Goal: Task Accomplishment & Management: Complete application form

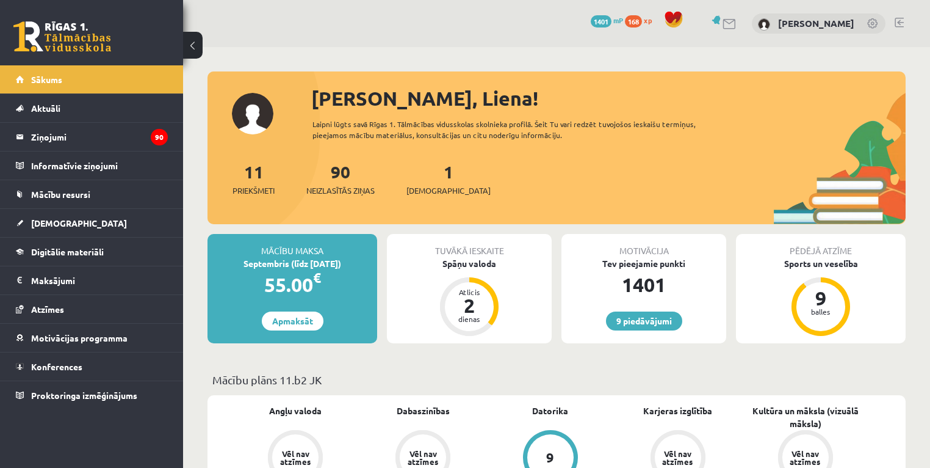
click at [491, 44] on div "9 Dāvanas 1401 mP 168 xp Liena Lūsīte" at bounding box center [556, 23] width 747 height 47
click at [76, 191] on span "Mācību resursi" at bounding box center [60, 194] width 59 height 11
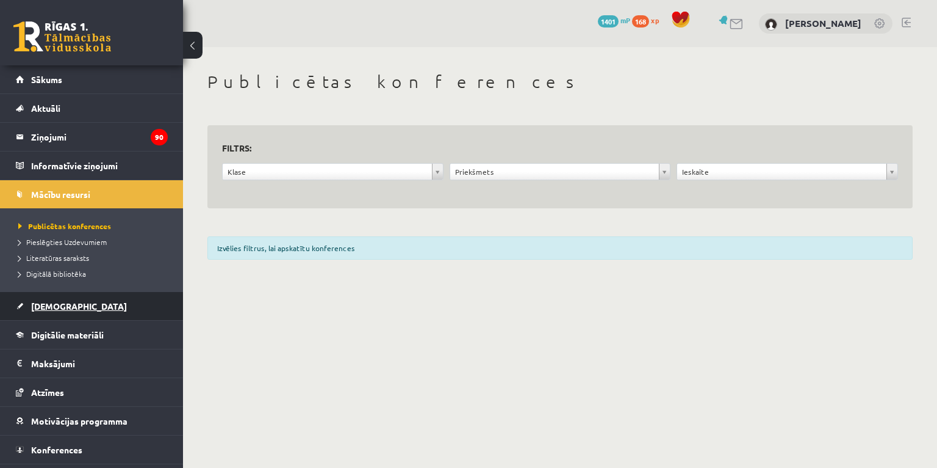
click at [63, 303] on span "[DEMOGRAPHIC_DATA]" at bounding box center [79, 305] width 96 height 11
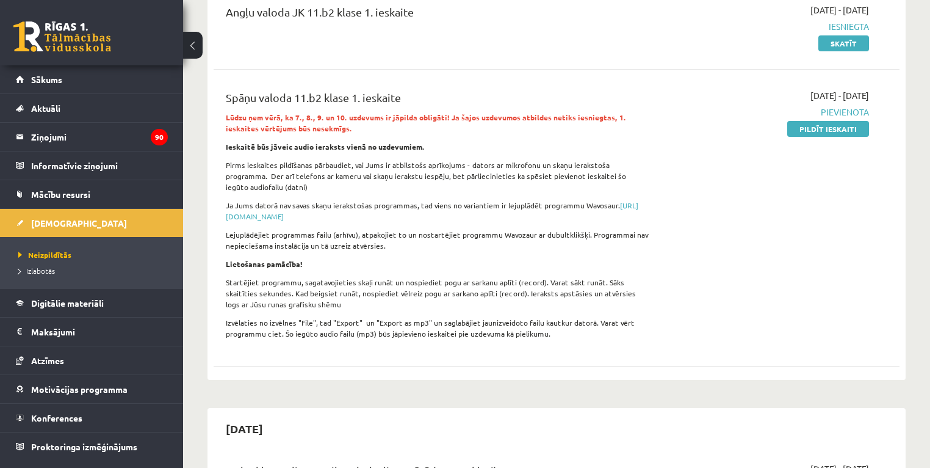
scroll to position [195, 0]
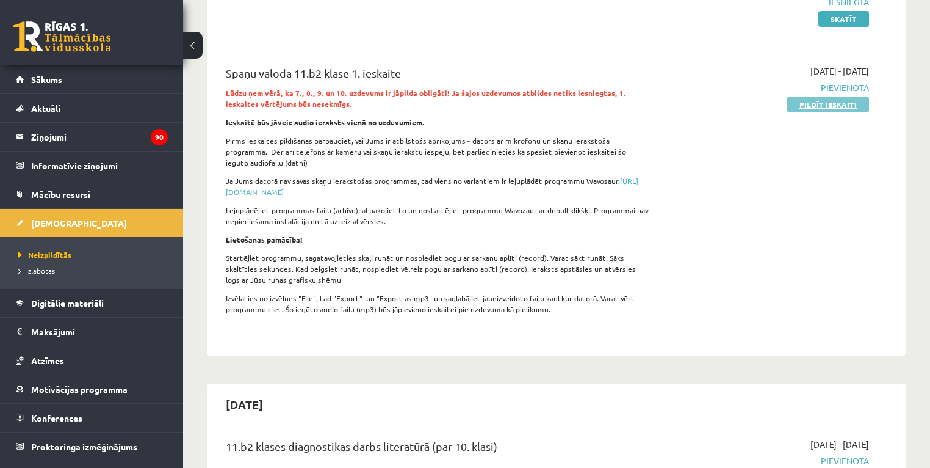
click at [803, 103] on link "Pildīt ieskaiti" at bounding box center [828, 104] width 82 height 16
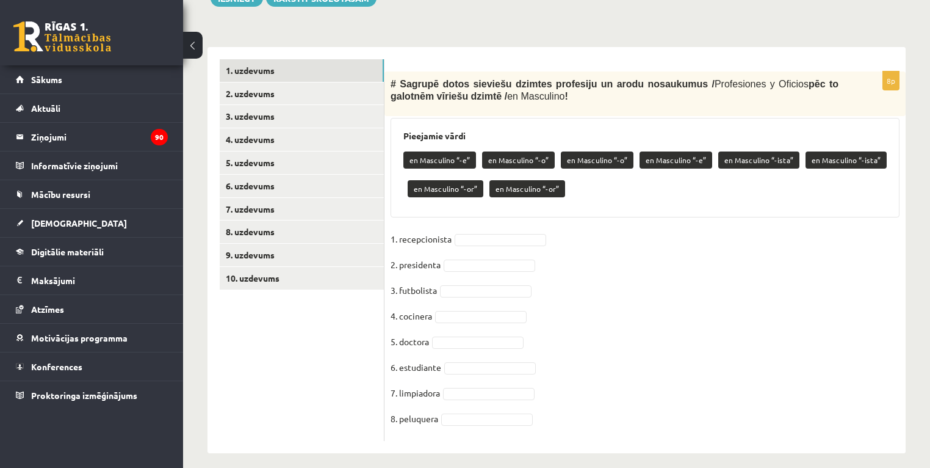
scroll to position [349, 0]
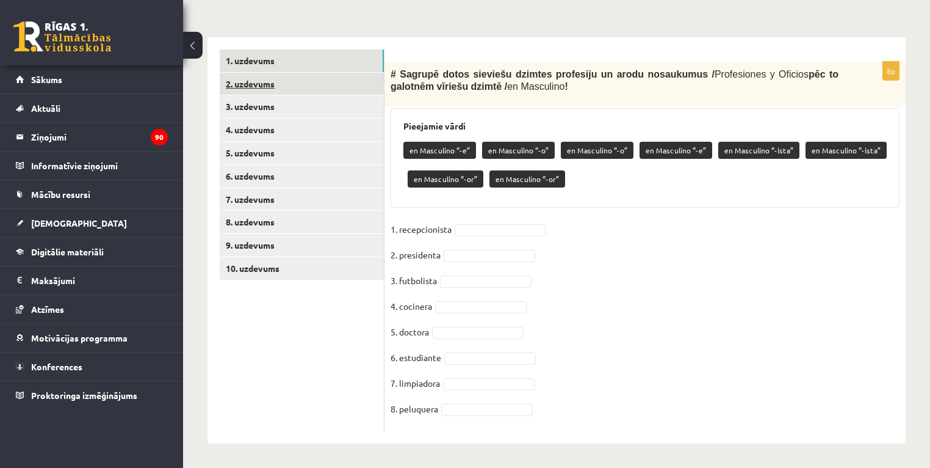
click at [273, 90] on link "2. uzdevums" at bounding box center [302, 84] width 164 height 23
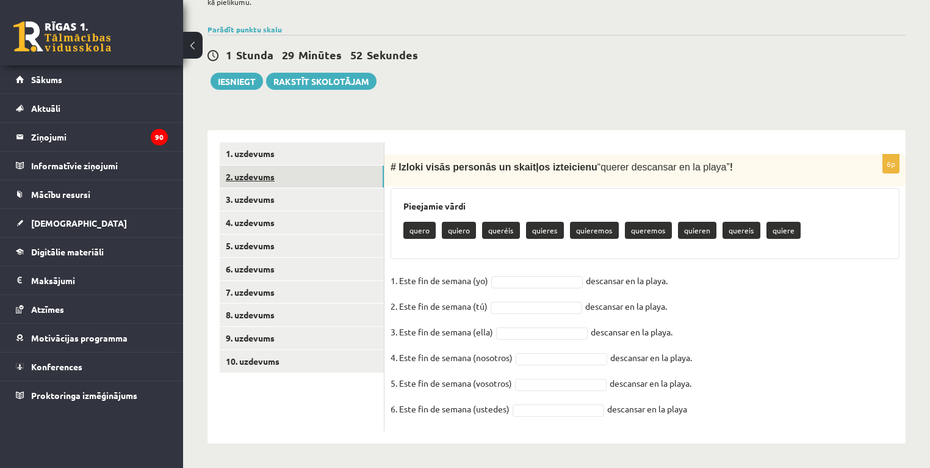
scroll to position [256, 0]
click at [256, 294] on link "7. uzdevums" at bounding box center [302, 292] width 164 height 23
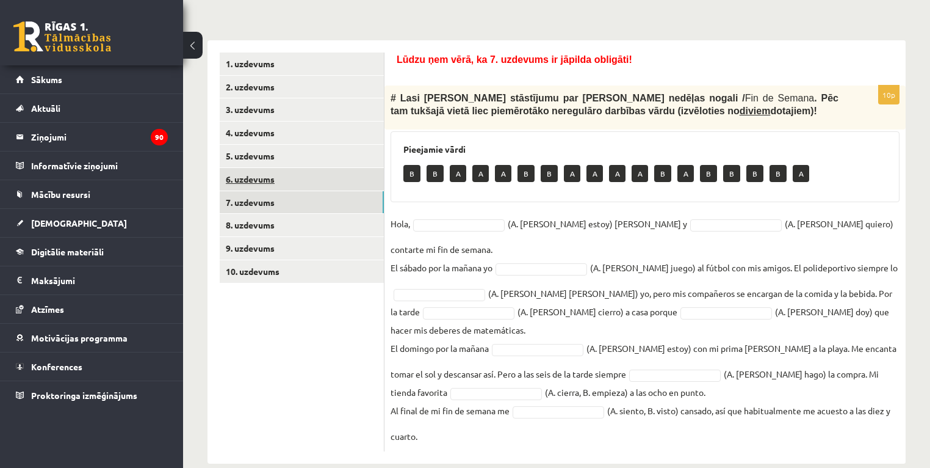
scroll to position [348, 0]
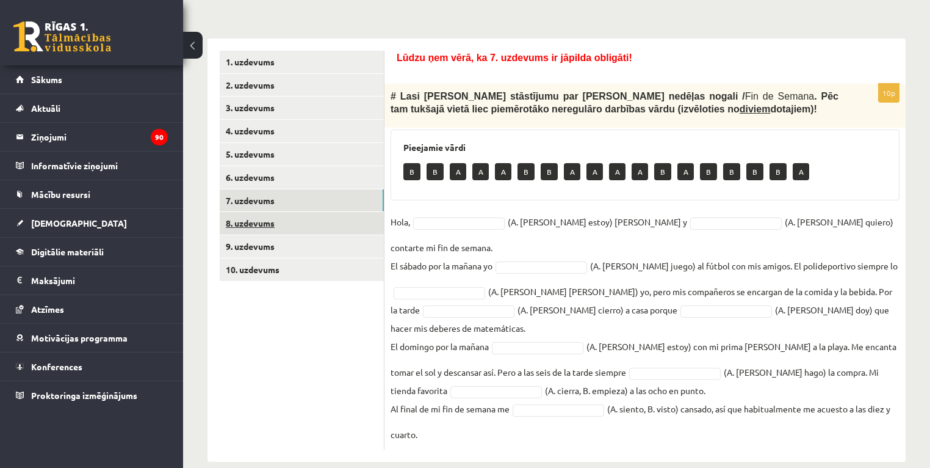
click at [253, 225] on link "8. uzdevums" at bounding box center [302, 223] width 164 height 23
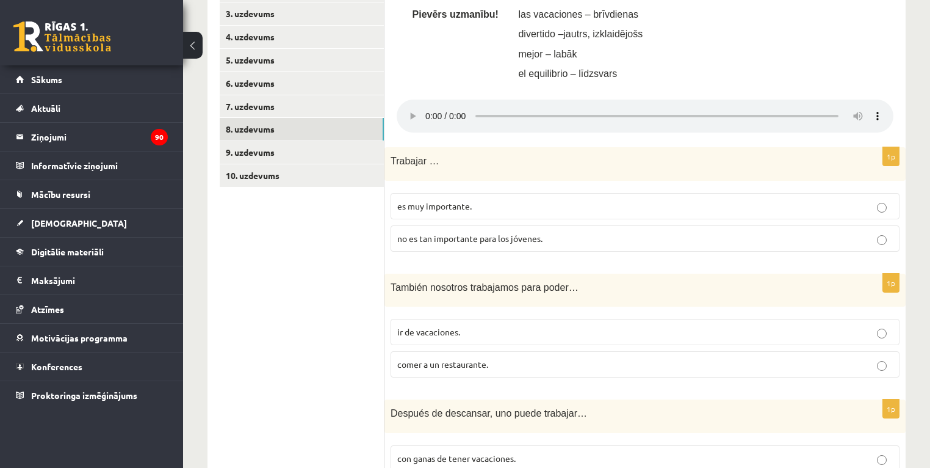
scroll to position [446, 0]
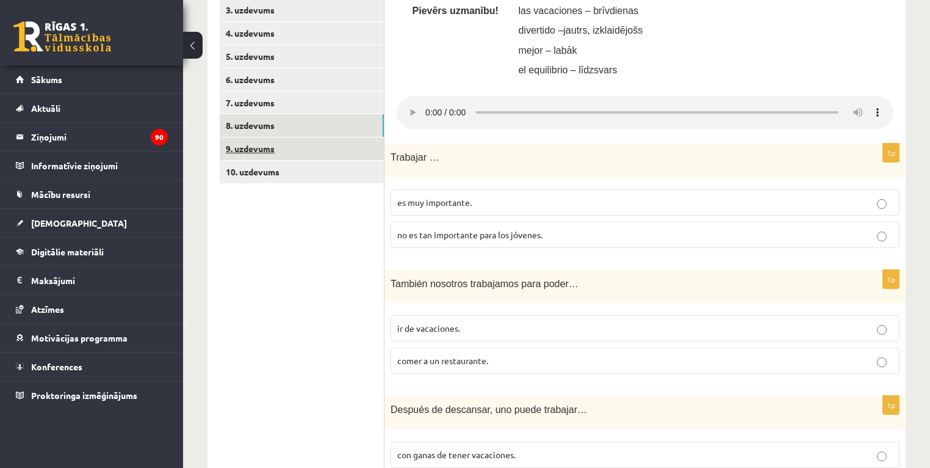
click at [256, 150] on link "9. uzdevums" at bounding box center [302, 148] width 164 height 23
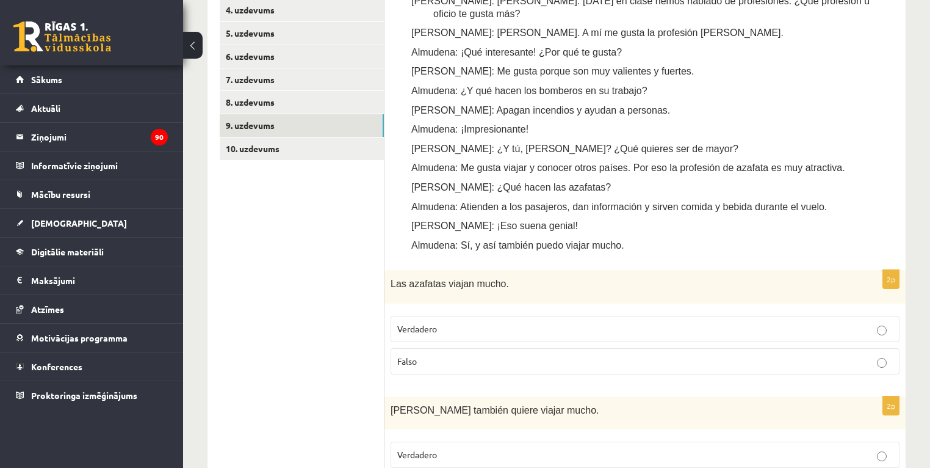
scroll to position [494, 0]
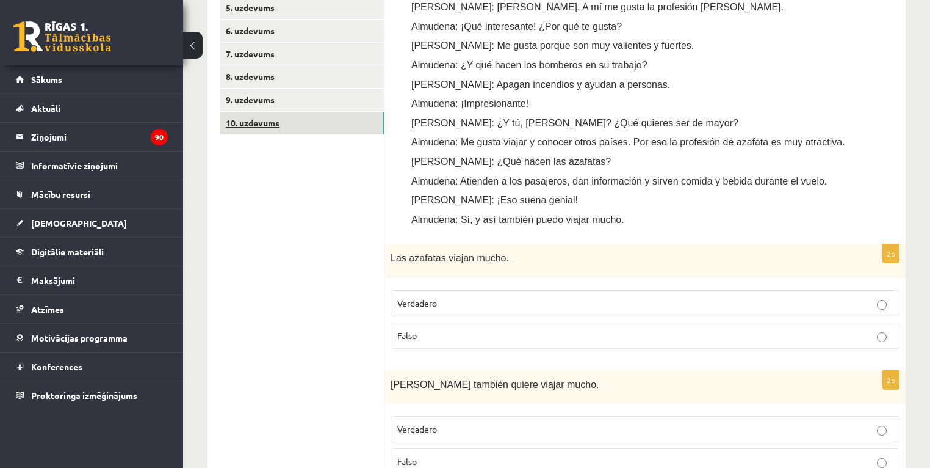
click at [251, 126] on link "10. uzdevums" at bounding box center [302, 123] width 164 height 23
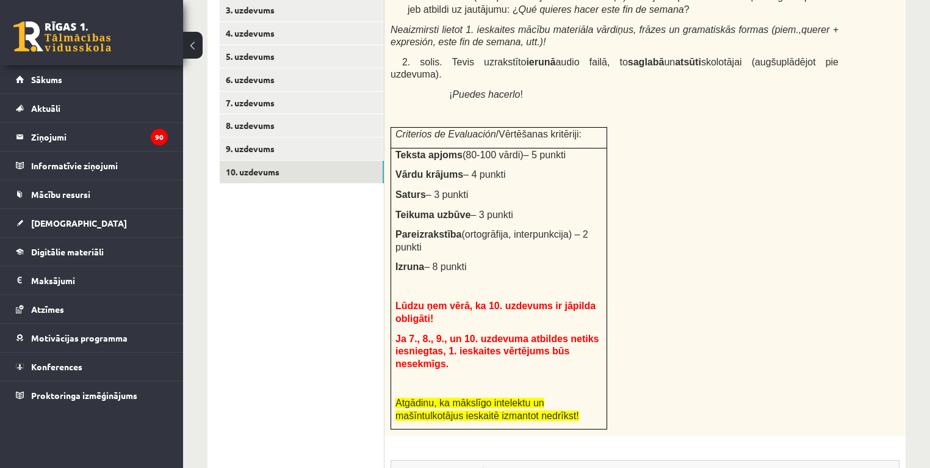
scroll to position [299, 0]
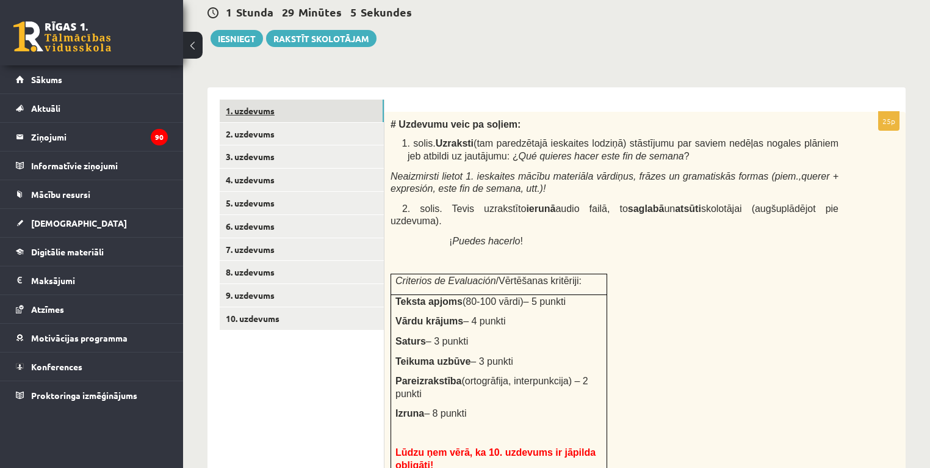
click at [260, 111] on link "1. uzdevums" at bounding box center [302, 110] width 164 height 23
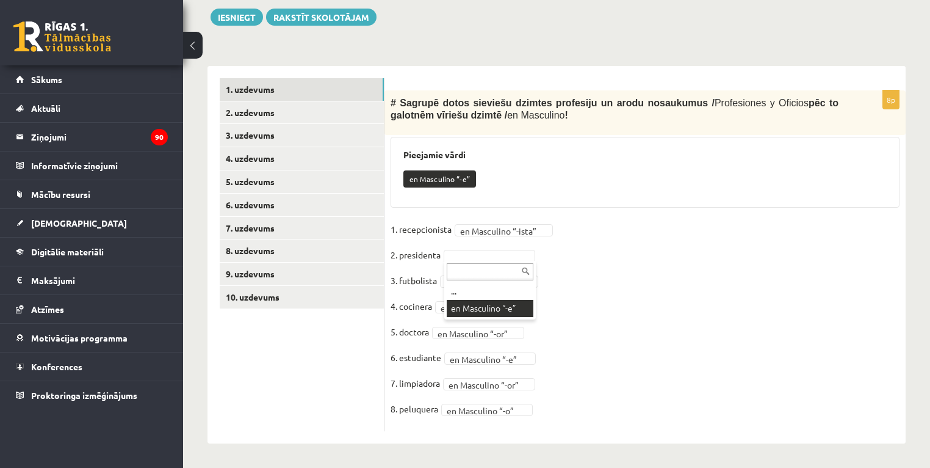
scroll to position [292, 0]
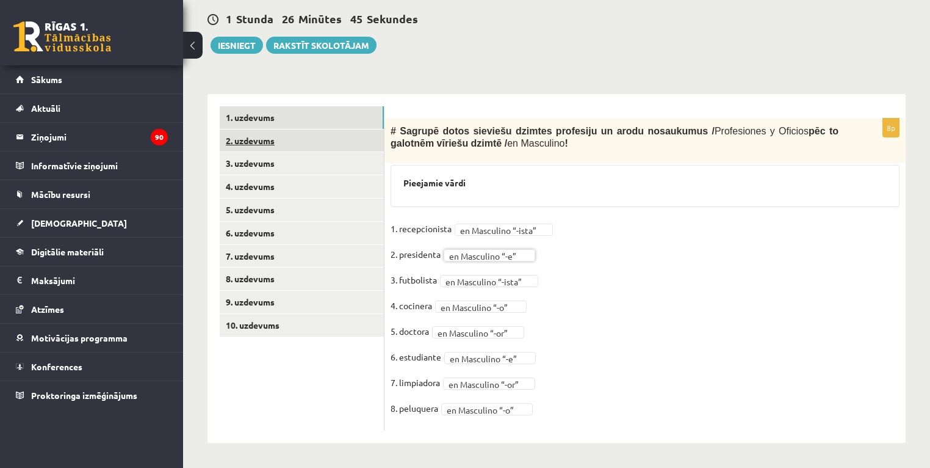
click at [273, 146] on link "2. uzdevums" at bounding box center [302, 140] width 164 height 23
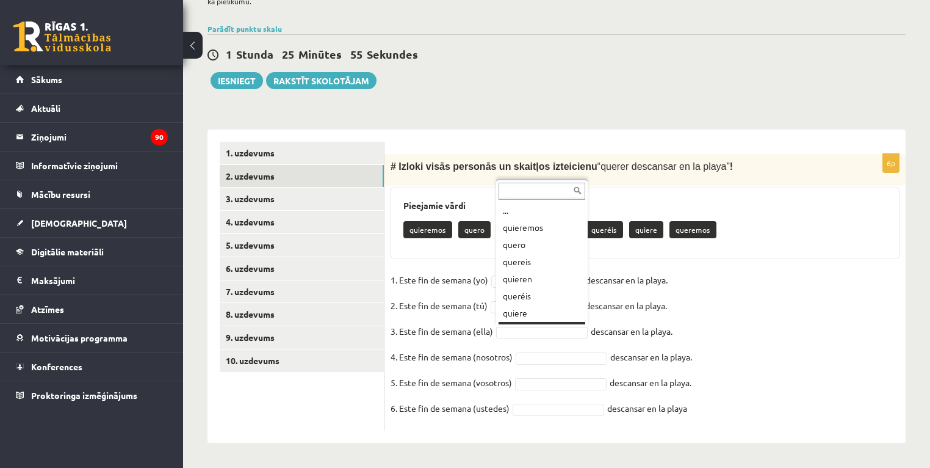
scroll to position [15, 0]
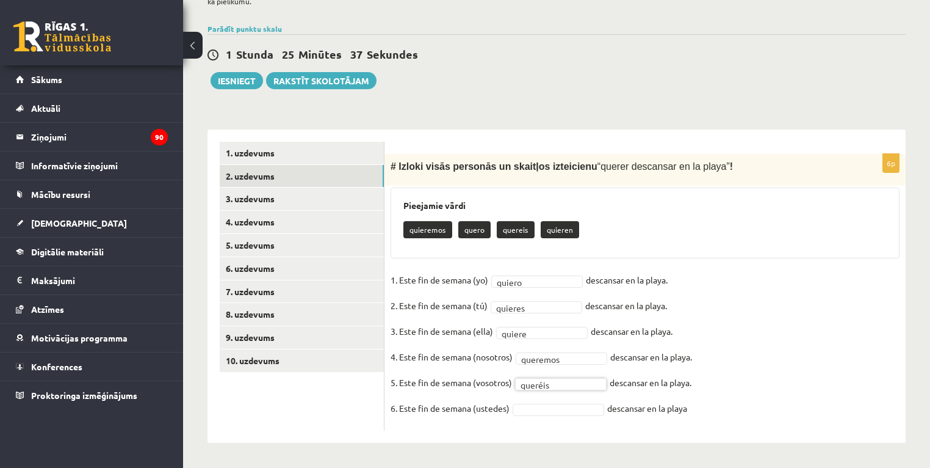
click at [563, 414] on fieldset "1. Este fin de semana (yo) quiero ****** descansar en la playa. 2. Este fin de …" at bounding box center [645, 347] width 509 height 154
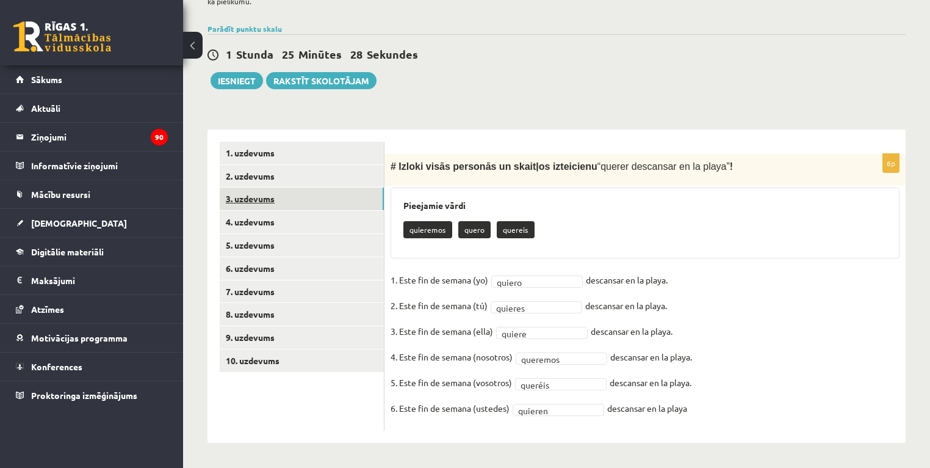
click at [273, 195] on link "3. uzdevums" at bounding box center [302, 198] width 164 height 23
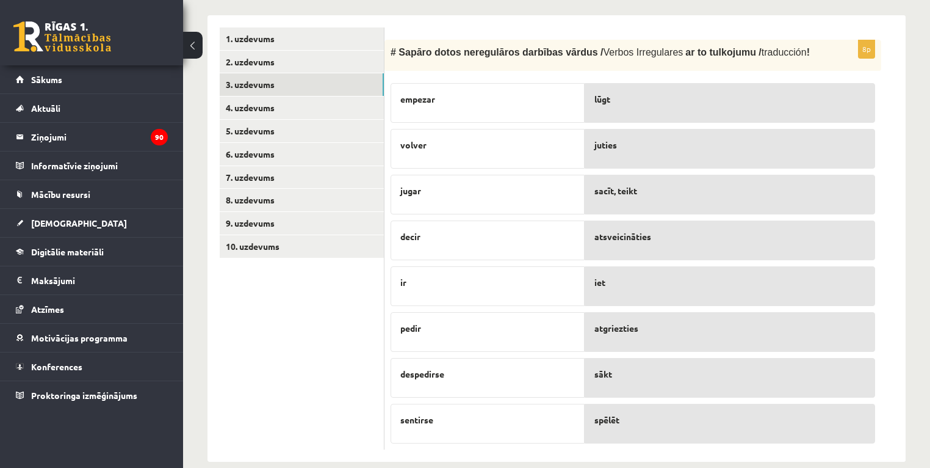
scroll to position [388, 0]
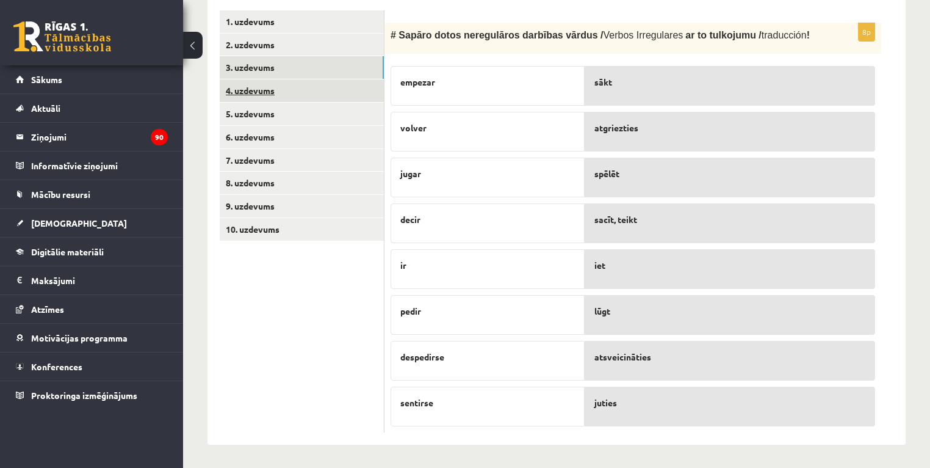
click at [256, 91] on link "4. uzdevums" at bounding box center [302, 90] width 164 height 23
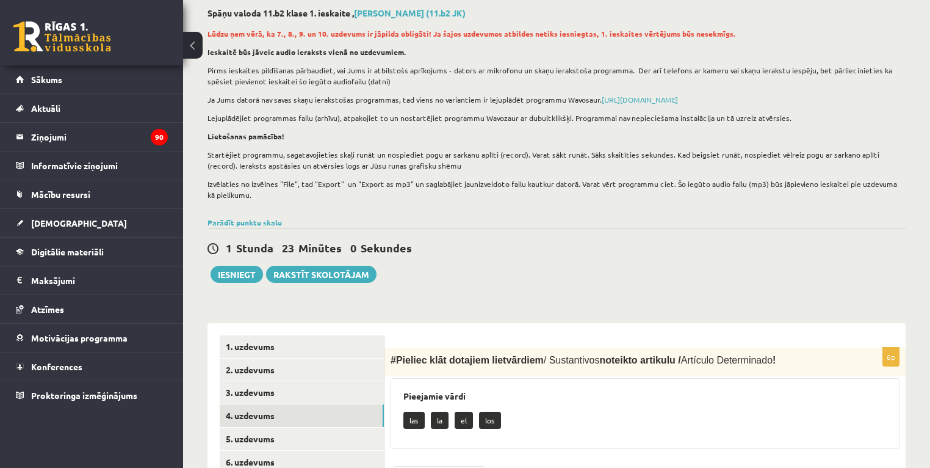
scroll to position [210, 0]
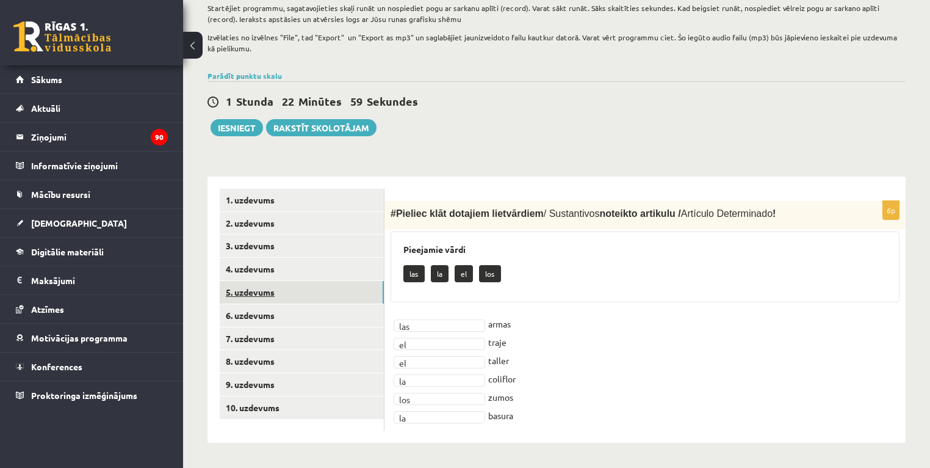
click at [251, 297] on link "5. uzdevums" at bounding box center [302, 292] width 164 height 23
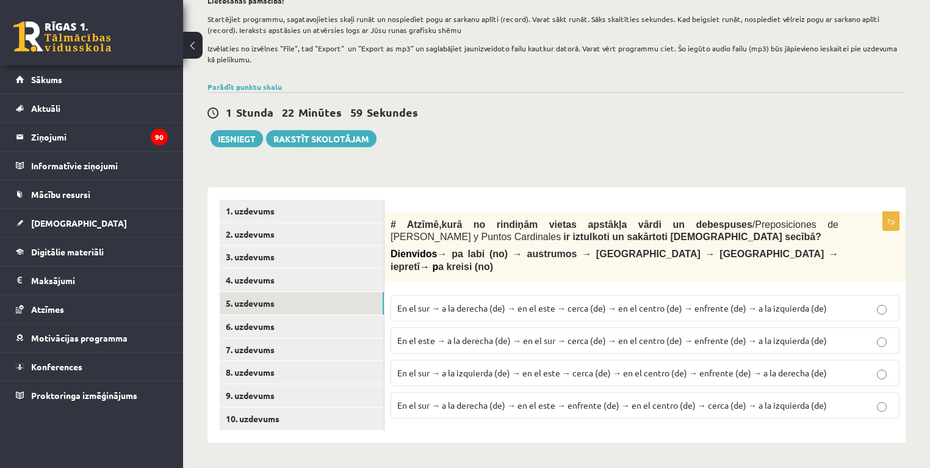
scroll to position [199, 0]
click at [604, 302] on span "En el sur → a la derecha (de) → en el este → cerca (de) → en el centro (de) → e…" at bounding box center [612, 307] width 430 height 11
click at [286, 328] on link "6. uzdevums" at bounding box center [302, 326] width 164 height 23
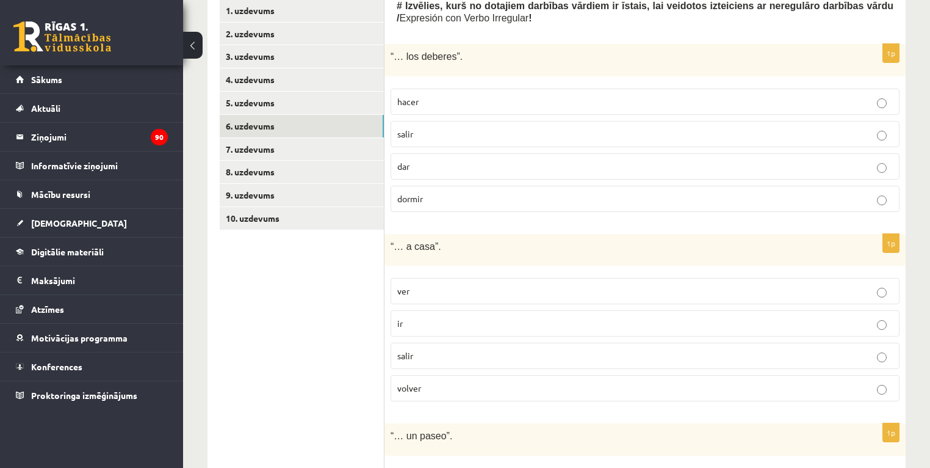
scroll to position [364, 0]
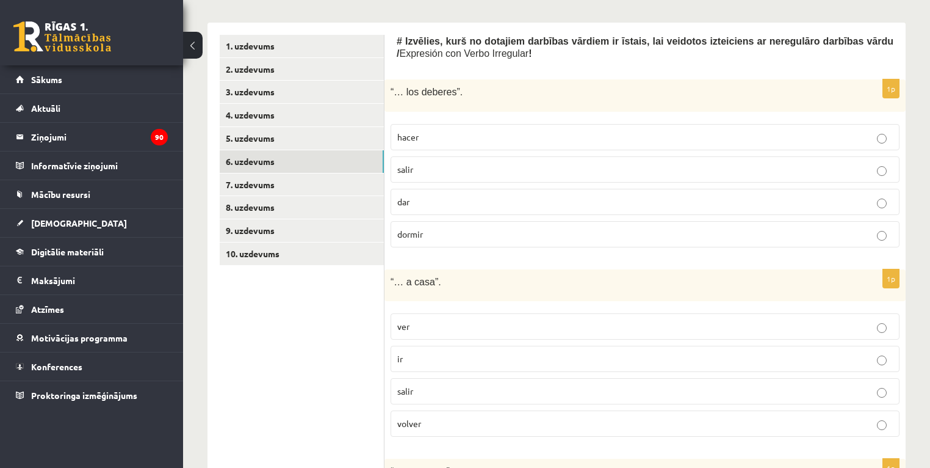
click at [646, 121] on fieldset "hacer salir dar dormir" at bounding box center [645, 184] width 509 height 133
click at [642, 136] on p "hacer" at bounding box center [645, 137] width 496 height 13
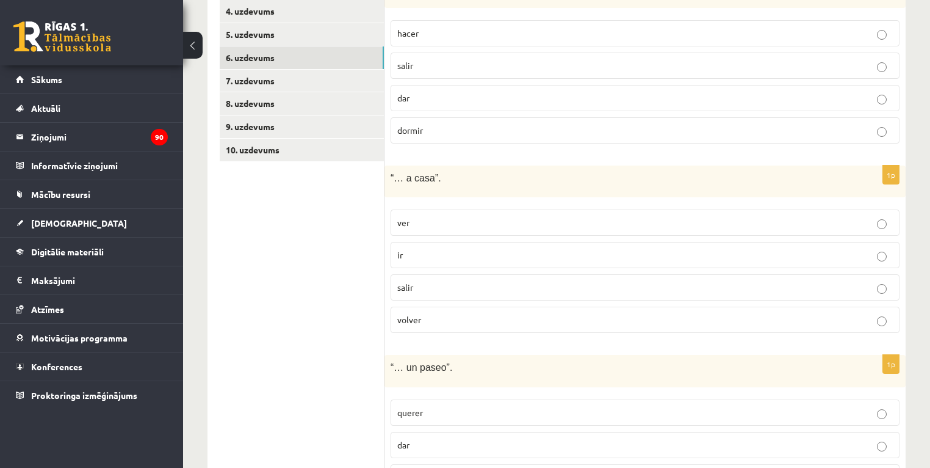
scroll to position [559, 0]
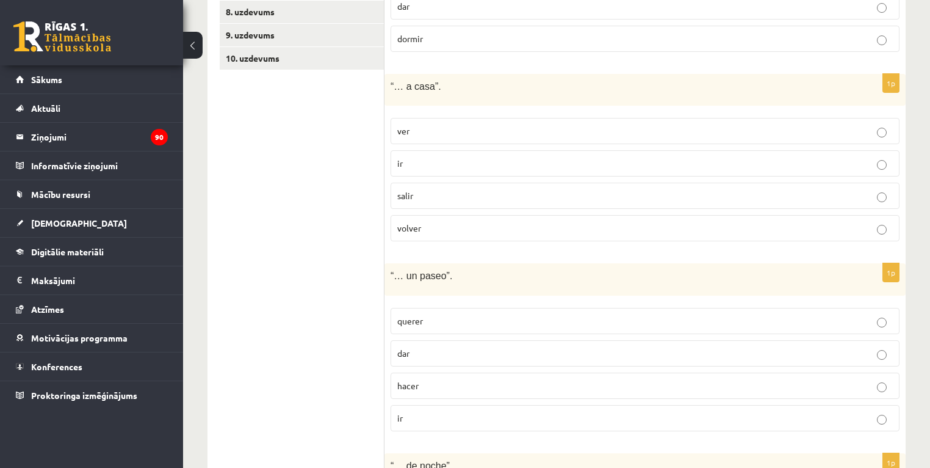
click at [565, 228] on p "volver" at bounding box center [645, 228] width 496 height 13
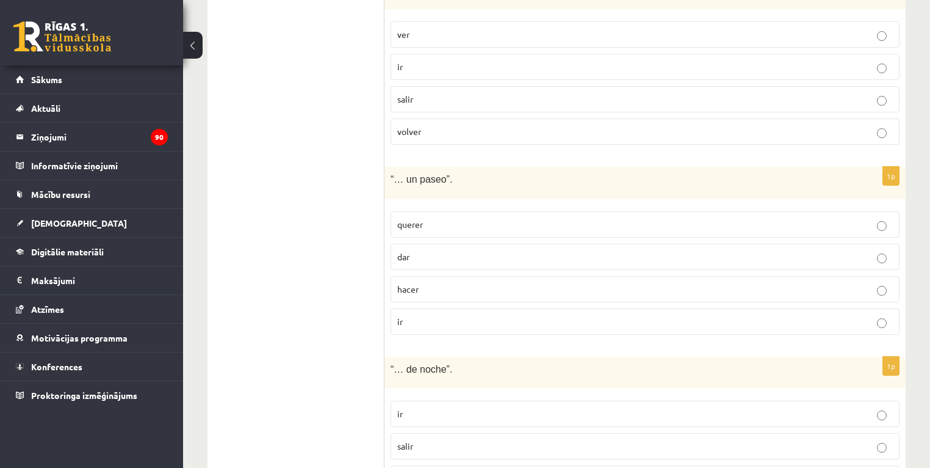
scroll to position [657, 0]
click at [497, 244] on label "dar" at bounding box center [645, 255] width 509 height 26
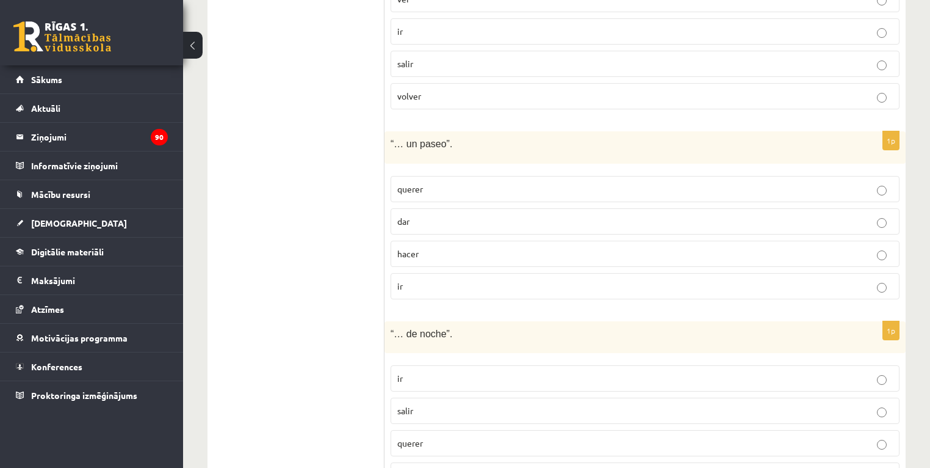
scroll to position [754, 0]
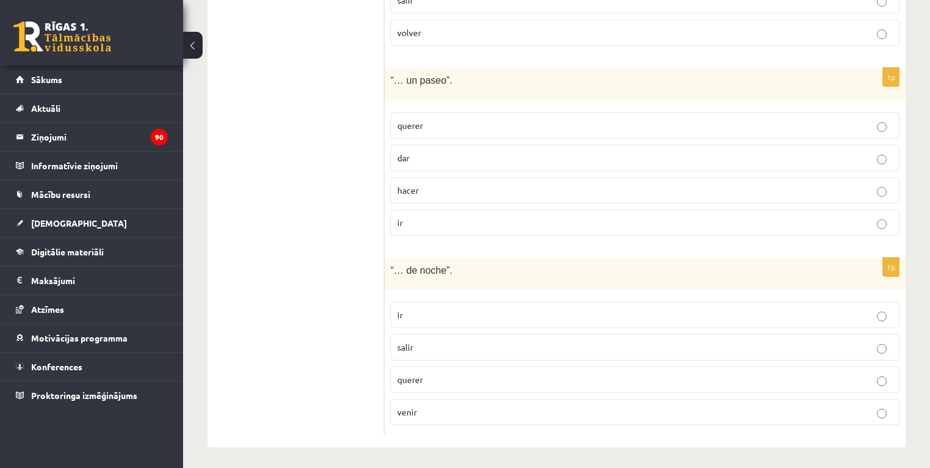
click at [481, 349] on p "salir" at bounding box center [645, 347] width 496 height 13
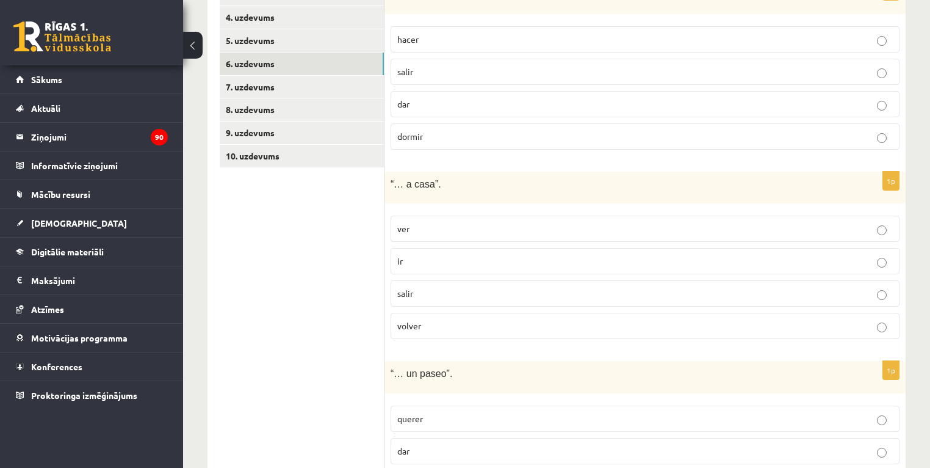
scroll to position [217, 0]
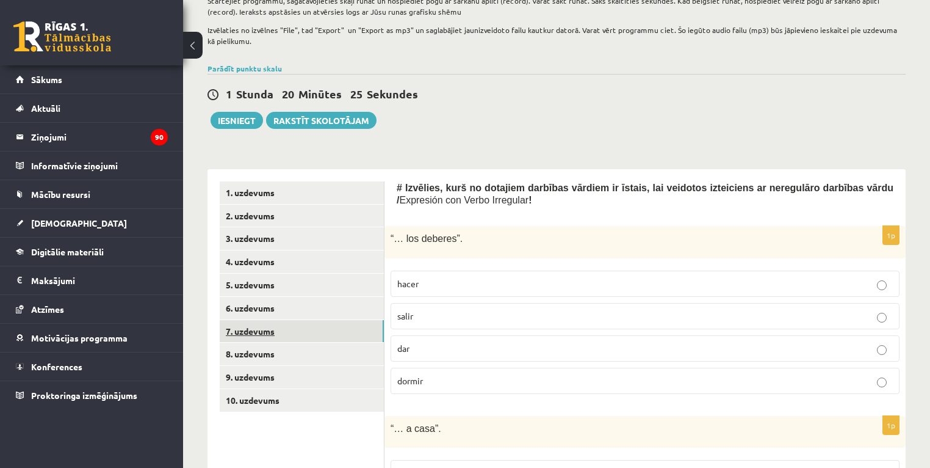
click at [270, 332] on link "7. uzdevums" at bounding box center [302, 331] width 164 height 23
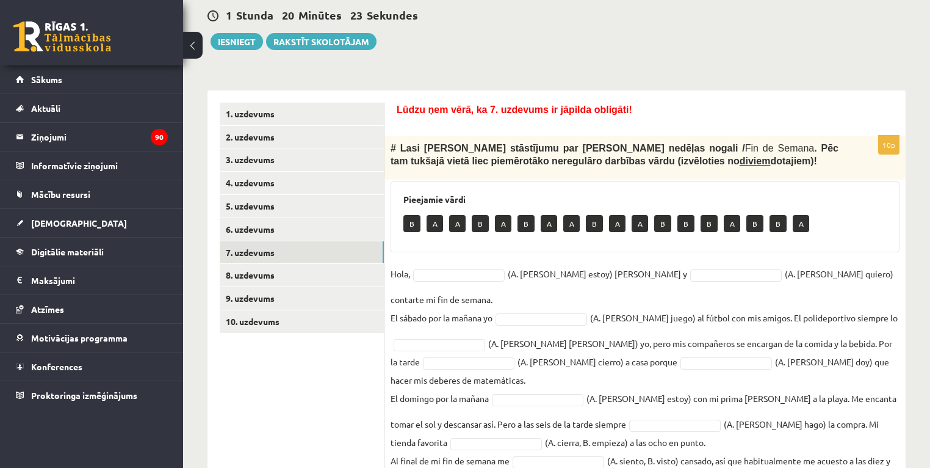
scroll to position [349, 0]
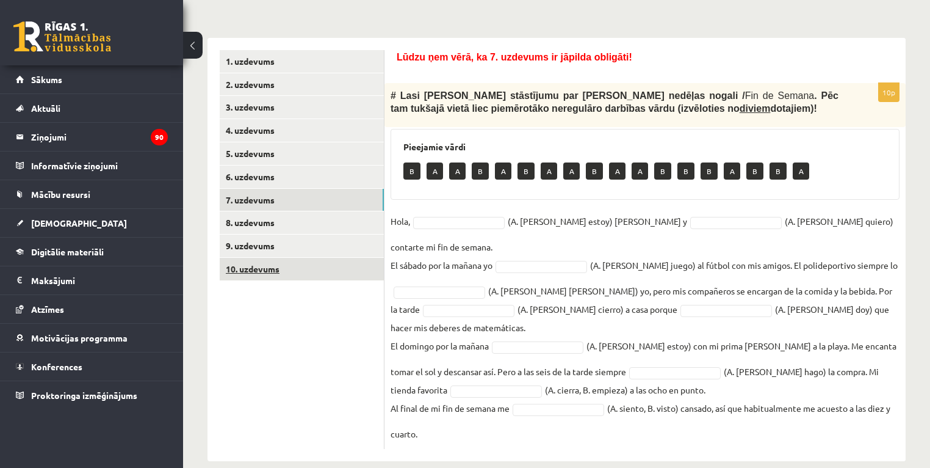
click at [240, 267] on link "10. uzdevums" at bounding box center [302, 269] width 164 height 23
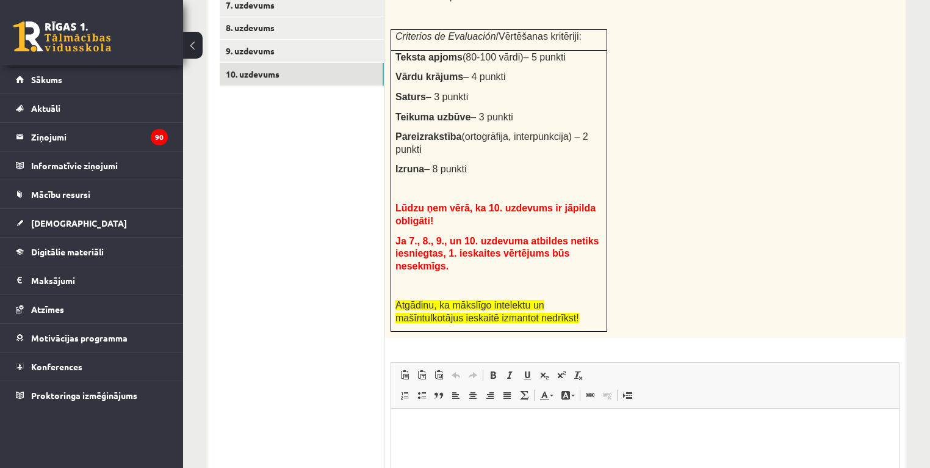
scroll to position [397, 0]
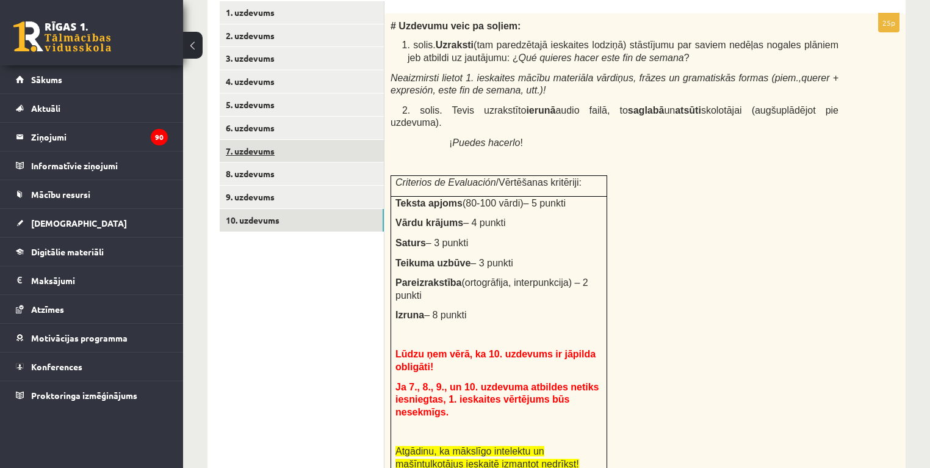
click at [261, 151] on link "7. uzdevums" at bounding box center [302, 151] width 164 height 23
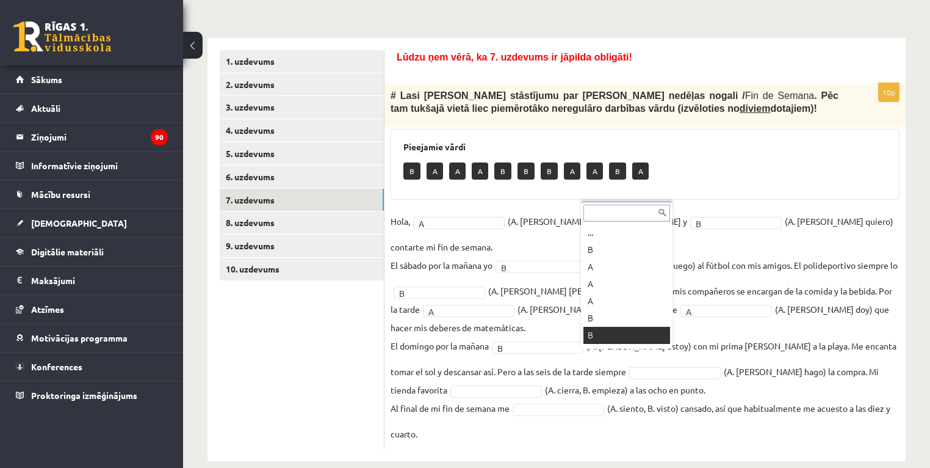
scroll to position [15, 0]
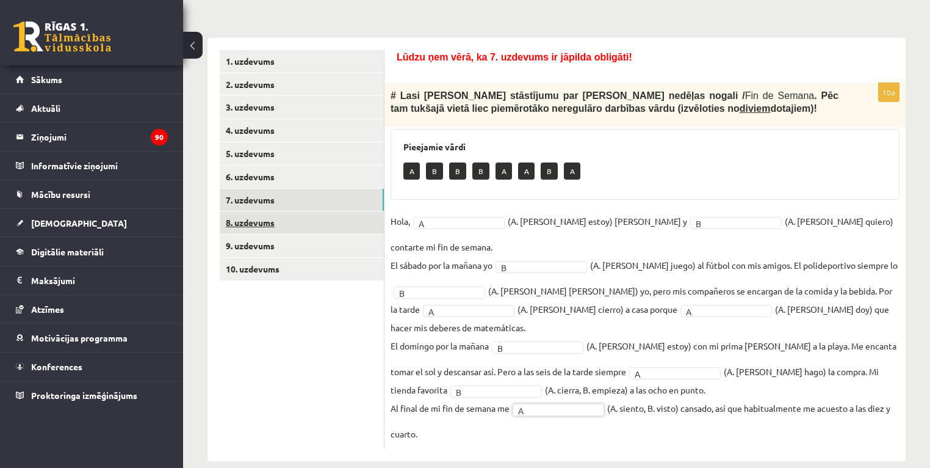
click at [270, 225] on link "8. uzdevums" at bounding box center [302, 222] width 164 height 23
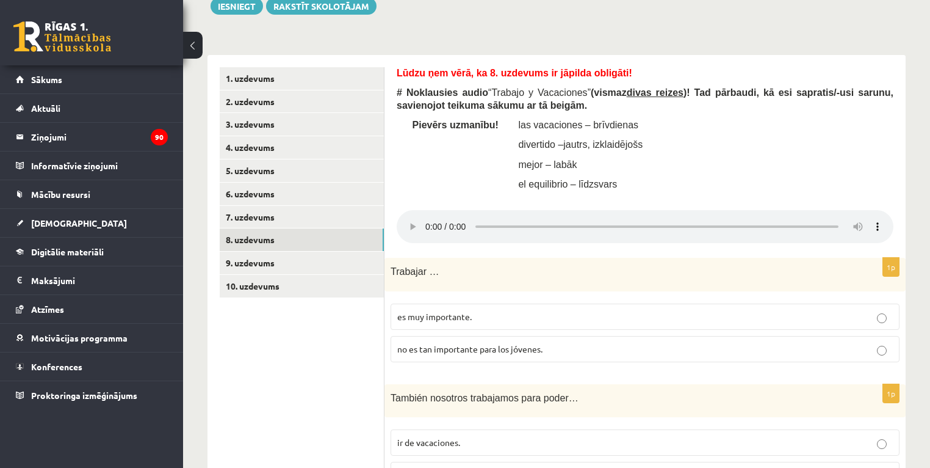
scroll to position [328, 0]
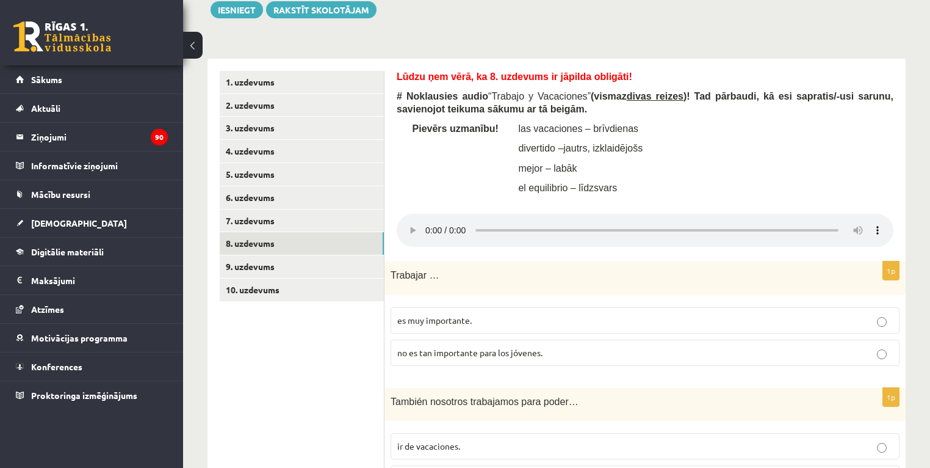
click at [496, 322] on p "es muy importante." at bounding box center [645, 320] width 496 height 13
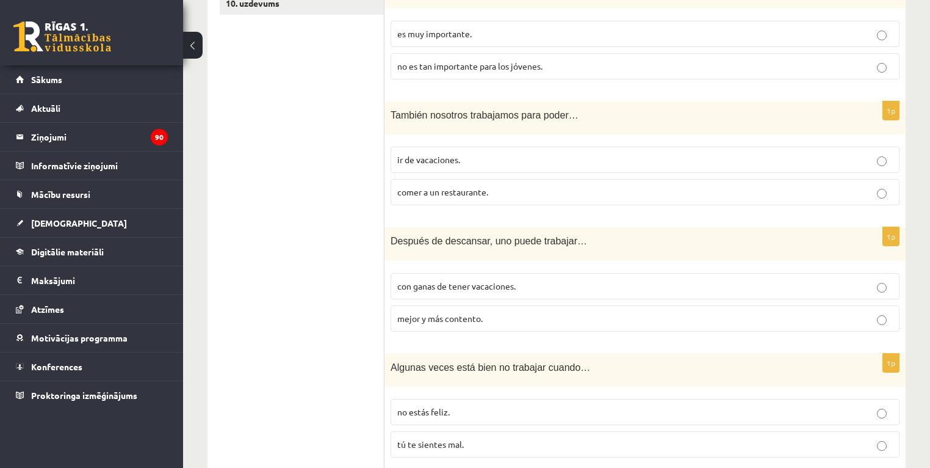
scroll to position [670, 0]
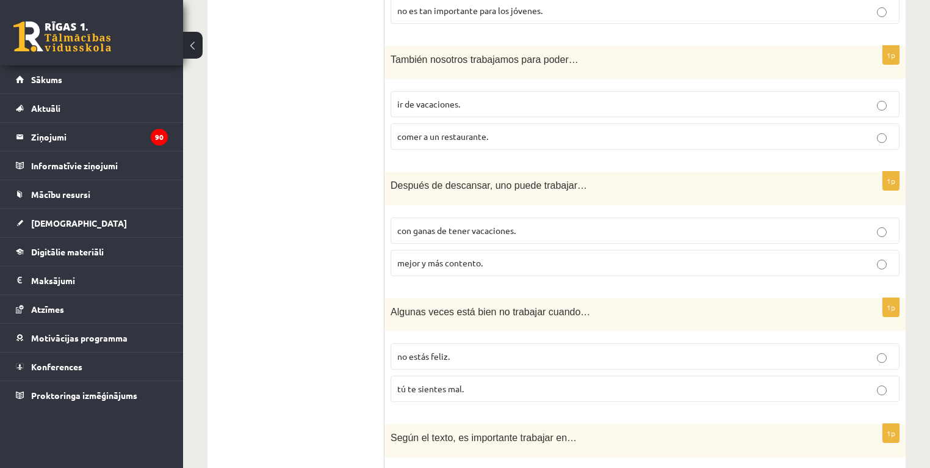
click at [472, 356] on p "no estás feliz." at bounding box center [645, 356] width 496 height 13
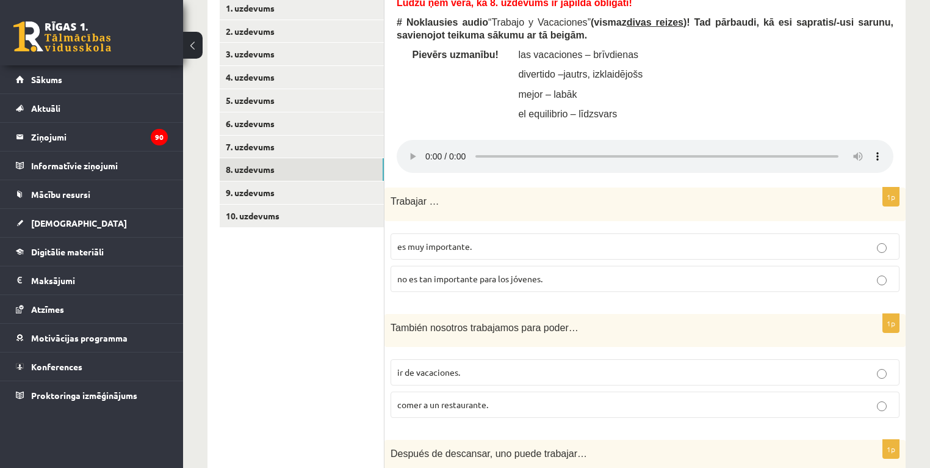
scroll to position [425, 0]
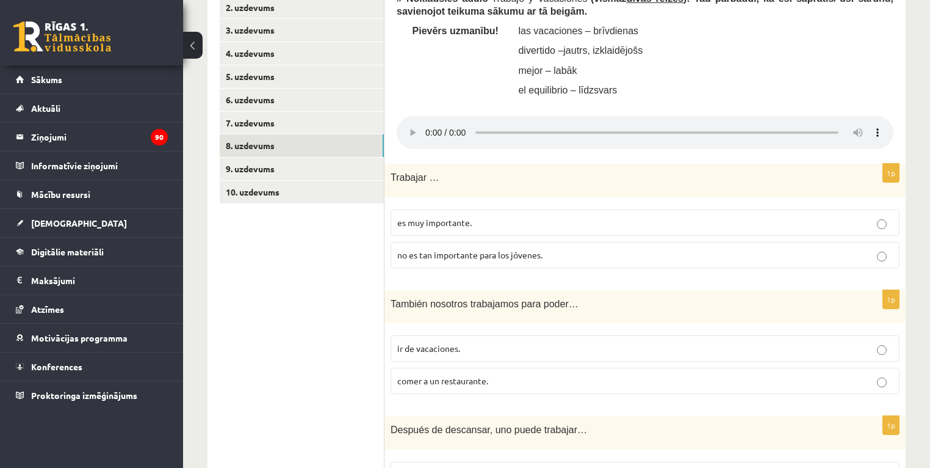
click at [496, 352] on p "ir de vacaciones." at bounding box center [645, 348] width 496 height 13
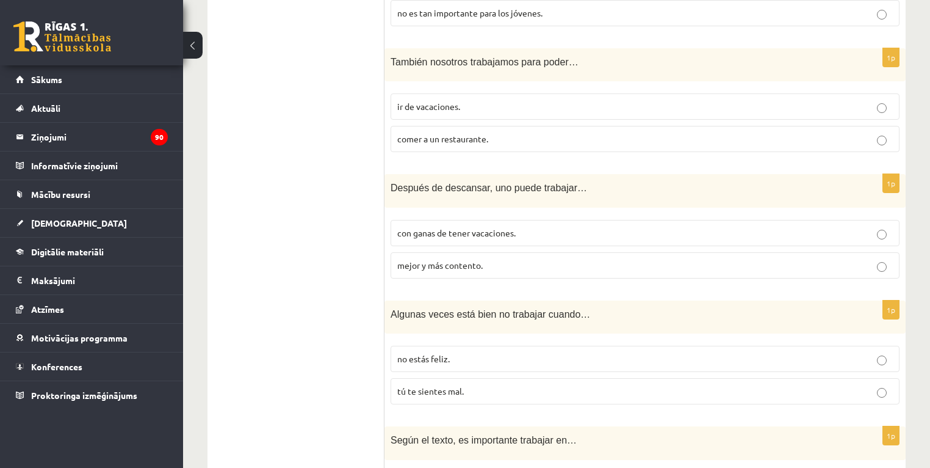
scroll to position [670, 0]
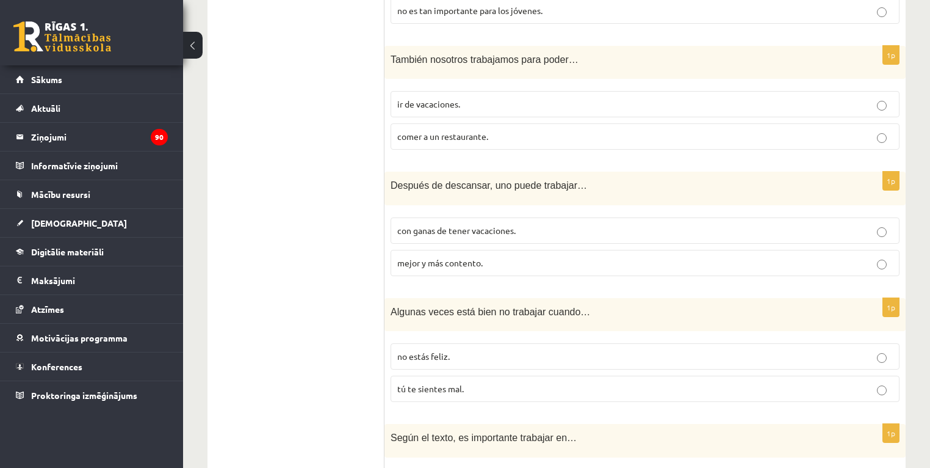
click at [500, 264] on p "mejor y más contento." at bounding box center [645, 262] width 496 height 13
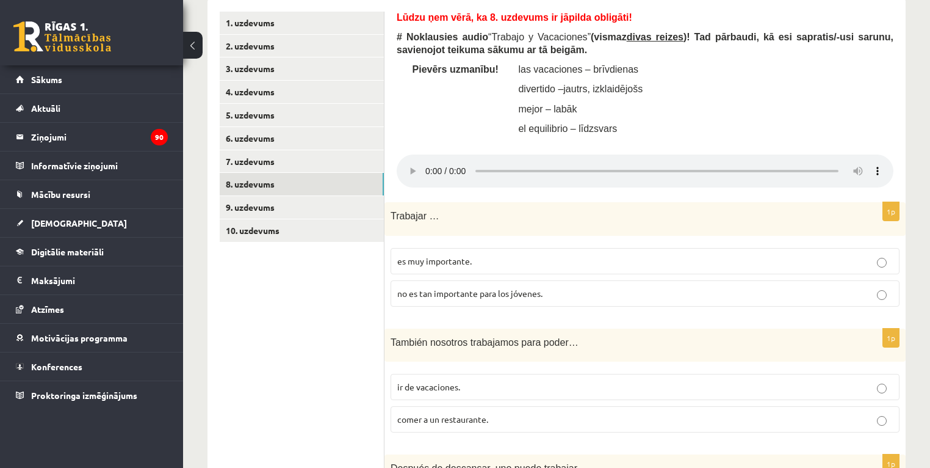
scroll to position [377, 0]
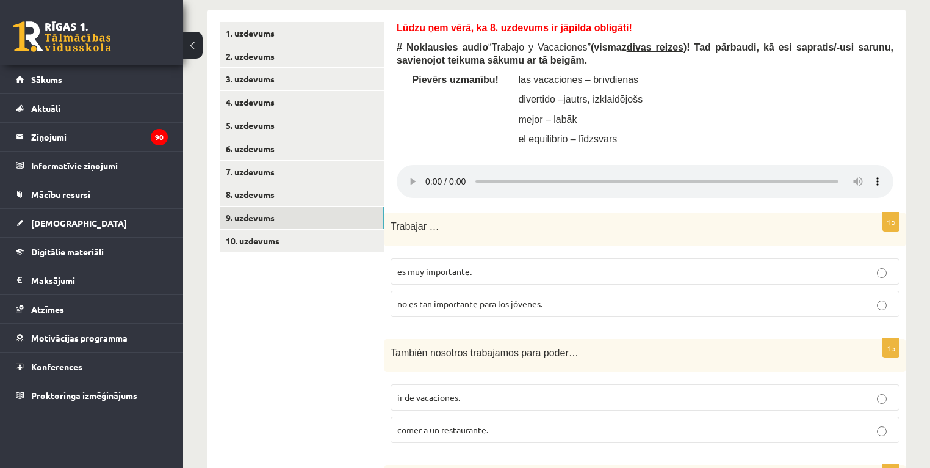
click at [284, 219] on link "9. uzdevums" at bounding box center [302, 217] width 164 height 23
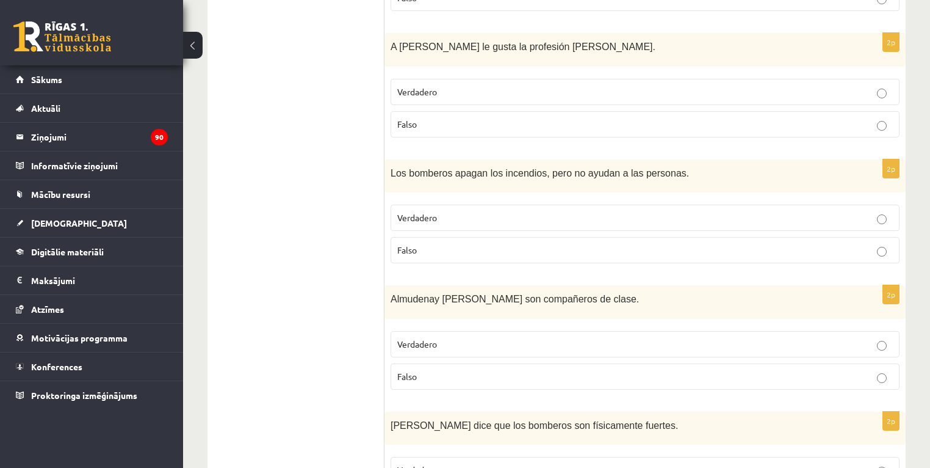
scroll to position [1103, 0]
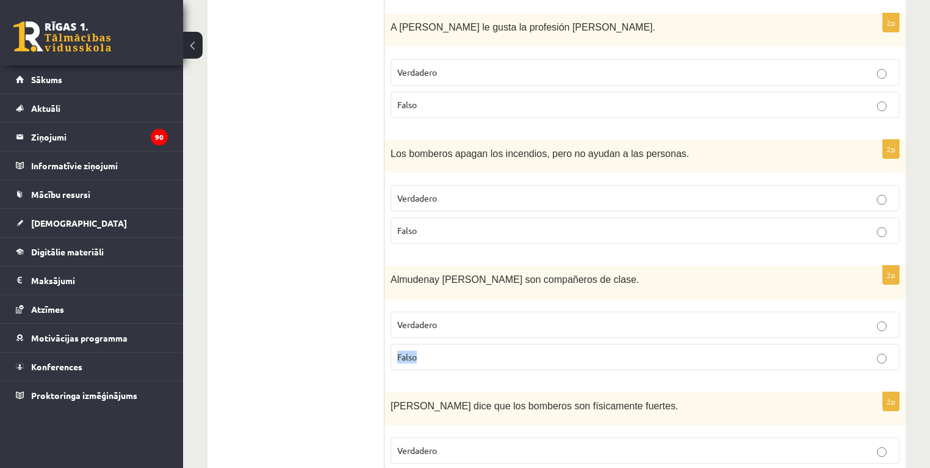
drag, startPoint x: 927, startPoint y: 330, endPoint x: 933, endPoint y: 306, distance: 25.0
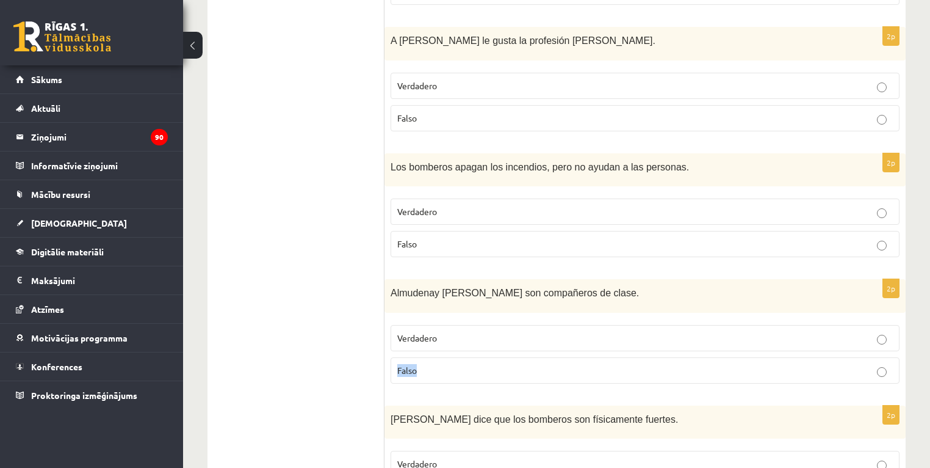
scroll to position [1065, 0]
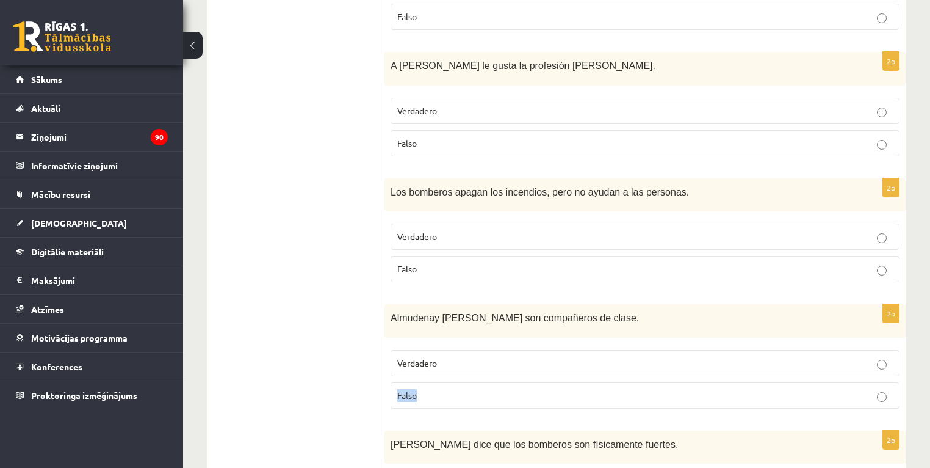
click at [856, 344] on fieldset "Verdadero [GEOGRAPHIC_DATA]" at bounding box center [645, 378] width 509 height 68
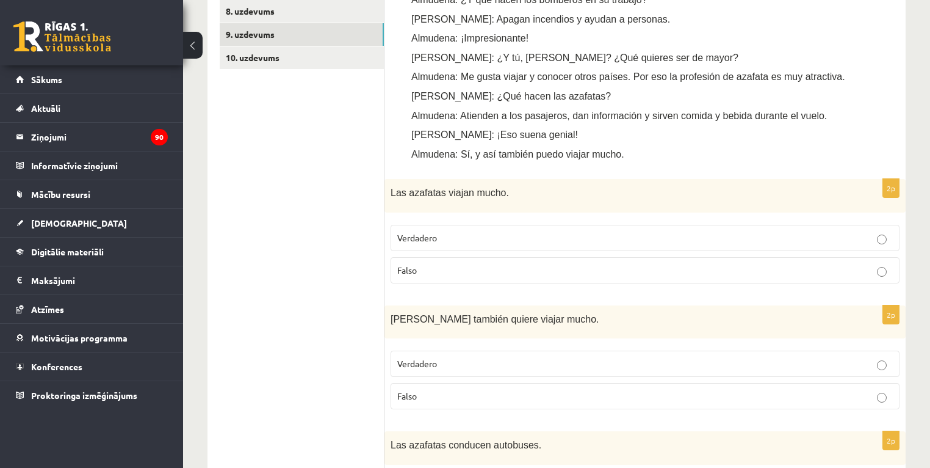
scroll to position [542, 0]
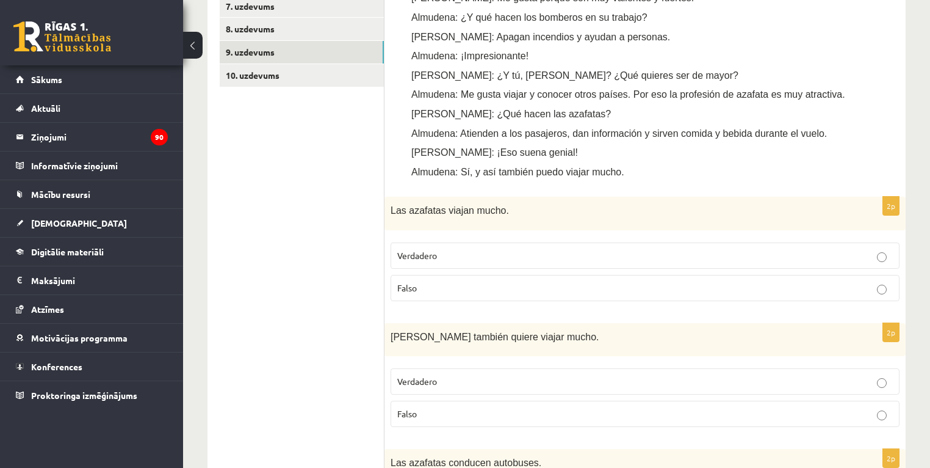
click at [627, 242] on label "Verdadero" at bounding box center [645, 255] width 509 height 26
click at [521, 407] on p "Falso" at bounding box center [645, 413] width 496 height 13
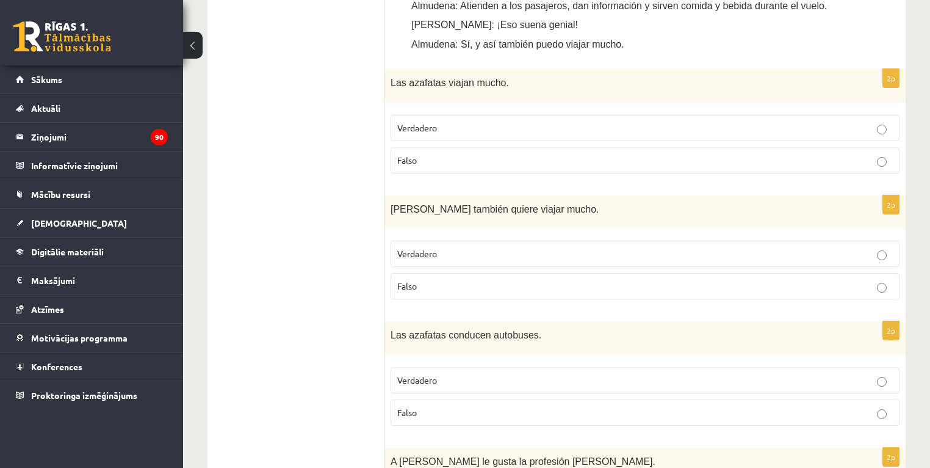
scroll to position [688, 0]
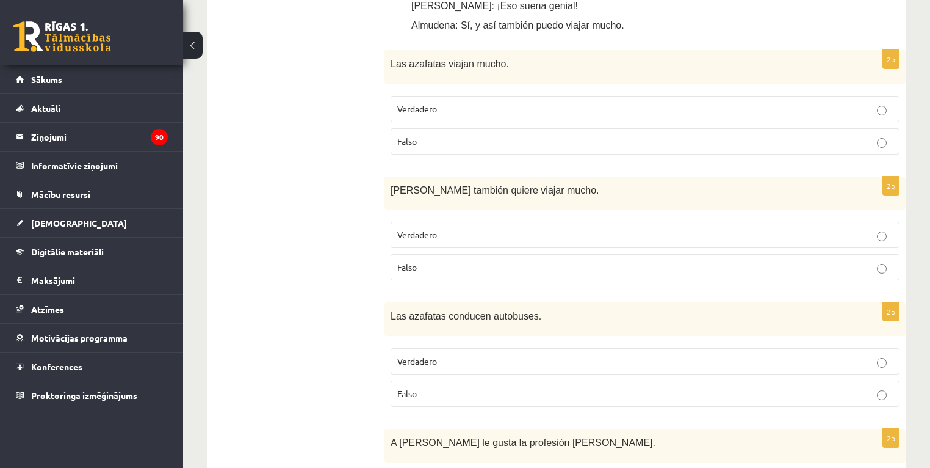
click at [521, 387] on p "Falso" at bounding box center [645, 393] width 496 height 13
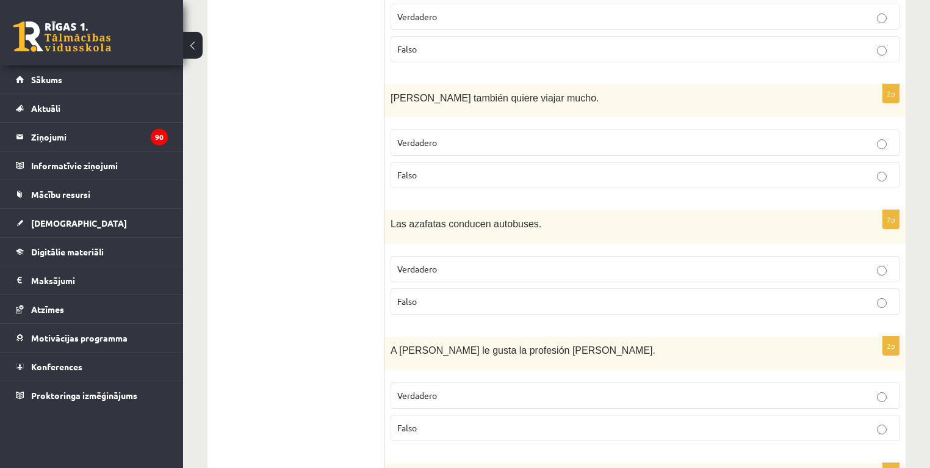
scroll to position [786, 0]
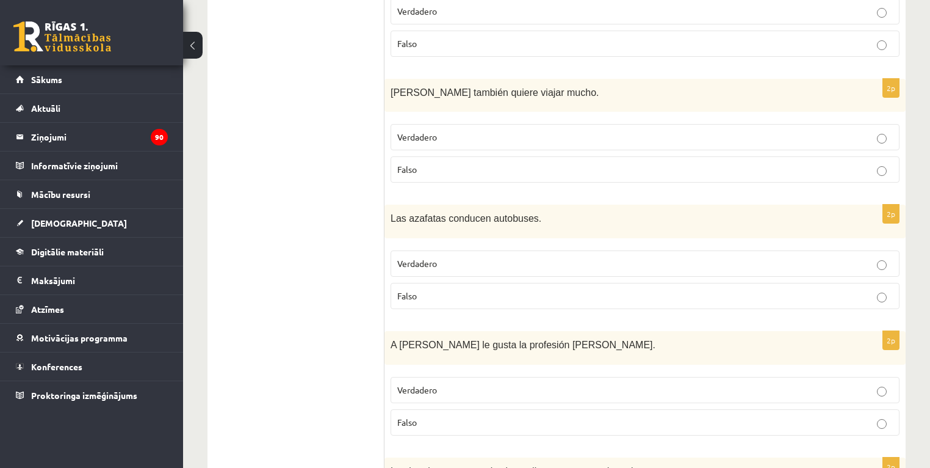
click at [513, 416] on p "Falso" at bounding box center [645, 422] width 496 height 13
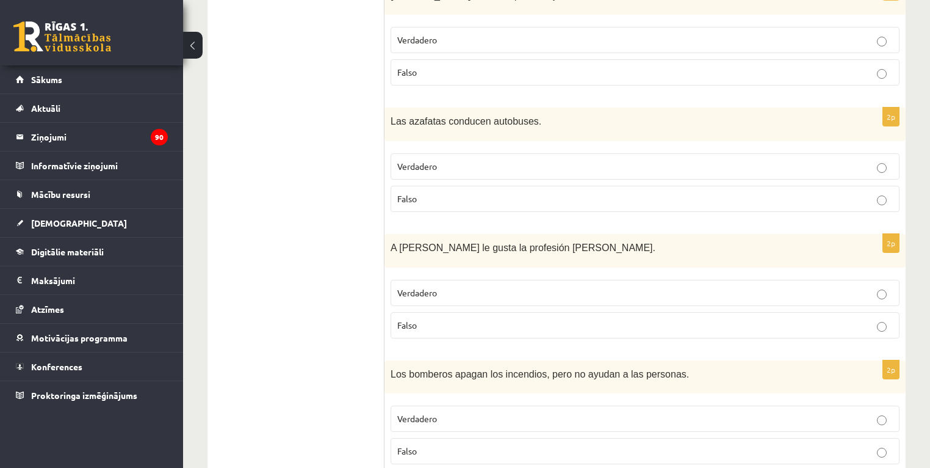
scroll to position [884, 0]
click at [498, 437] on label "Falso" at bounding box center [645, 450] width 509 height 26
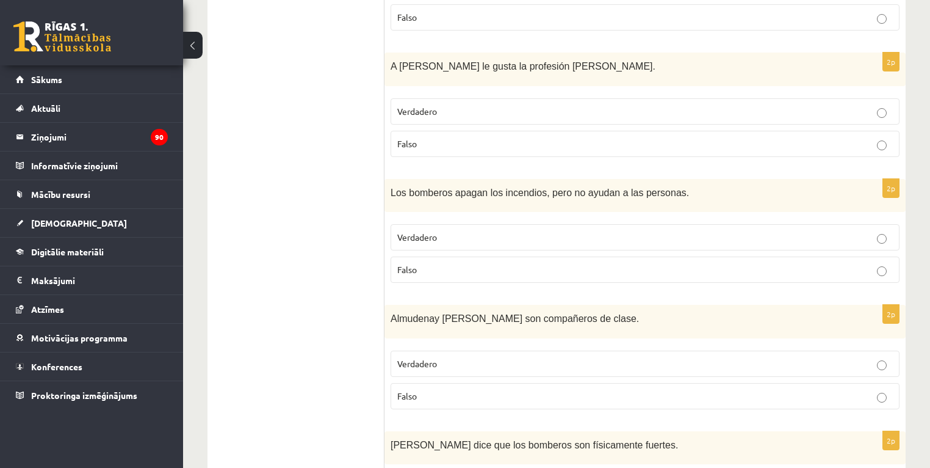
scroll to position [1128, 0]
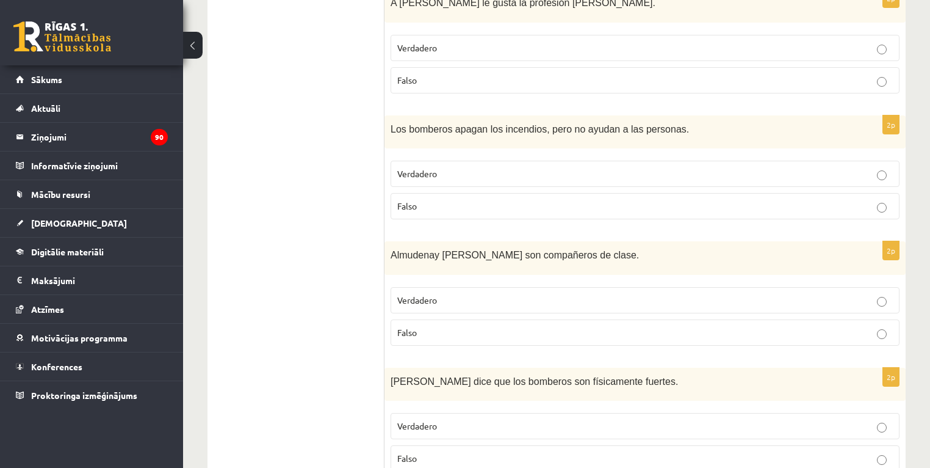
click at [516, 294] on p "Verdadero" at bounding box center [645, 300] width 496 height 13
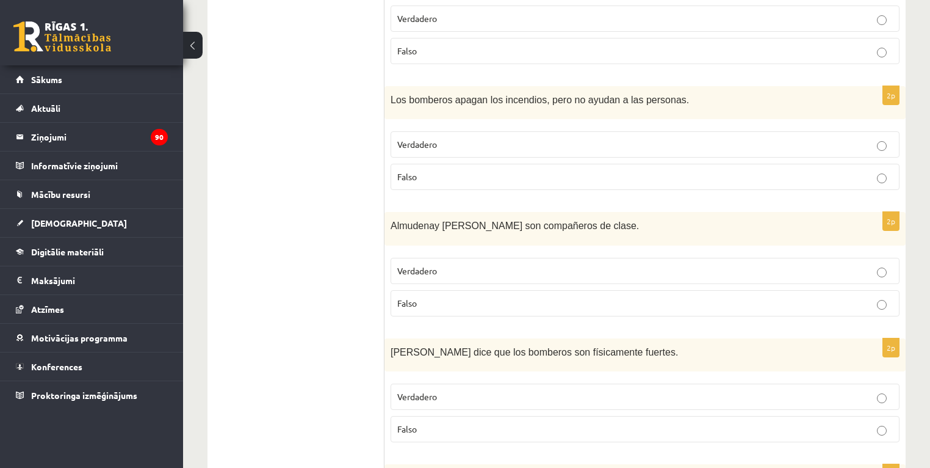
scroll to position [1177, 0]
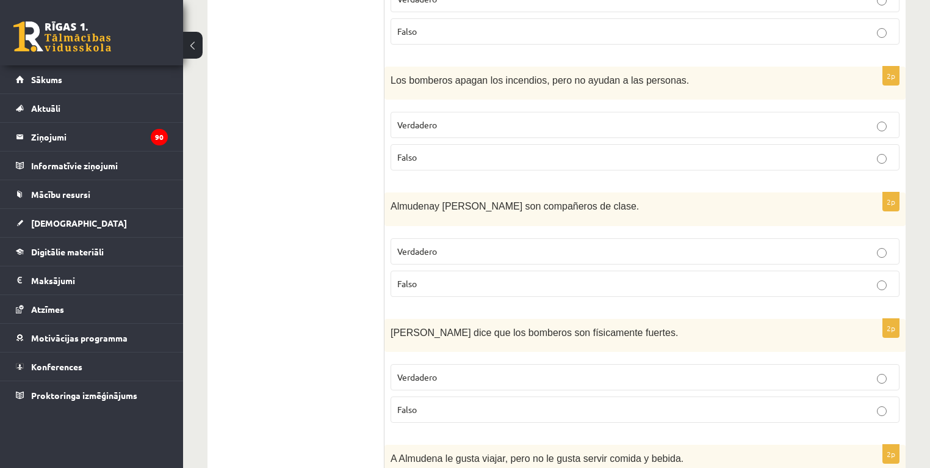
click at [474, 370] on p "Verdadero" at bounding box center [645, 376] width 496 height 13
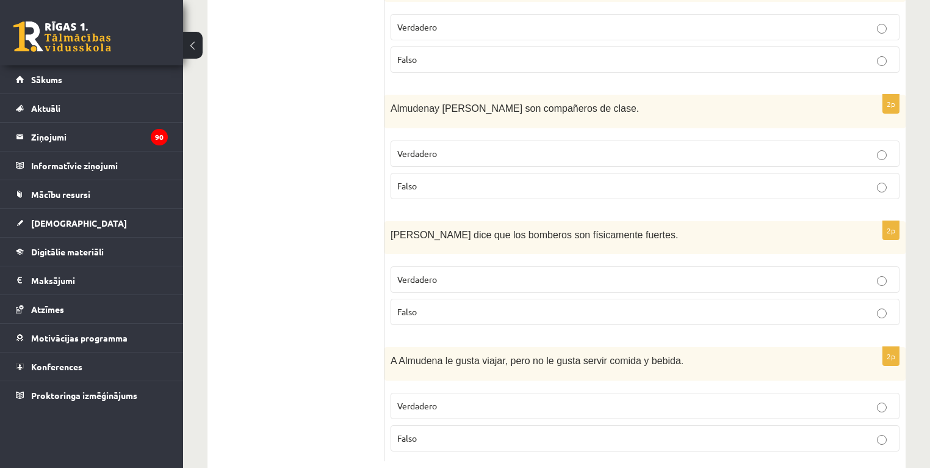
scroll to position [1274, 0]
click at [457, 432] on p "Falso" at bounding box center [645, 438] width 496 height 13
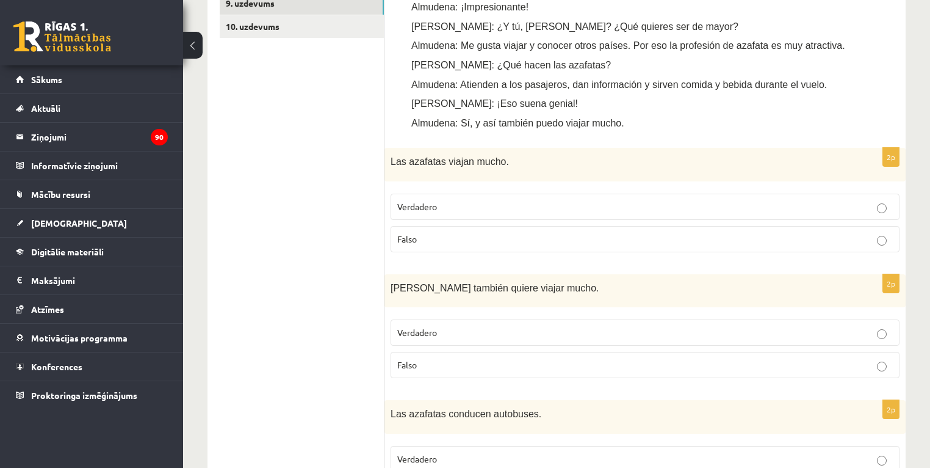
scroll to position [347, 0]
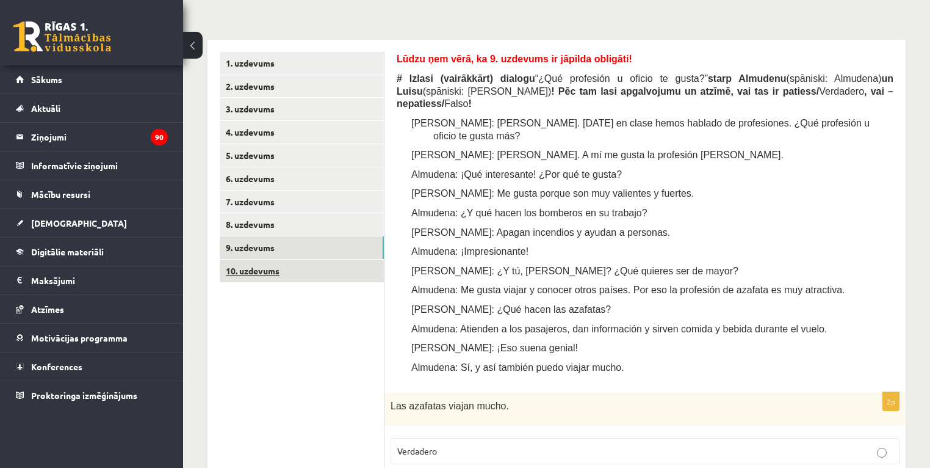
click at [273, 271] on link "10. uzdevums" at bounding box center [302, 270] width 164 height 23
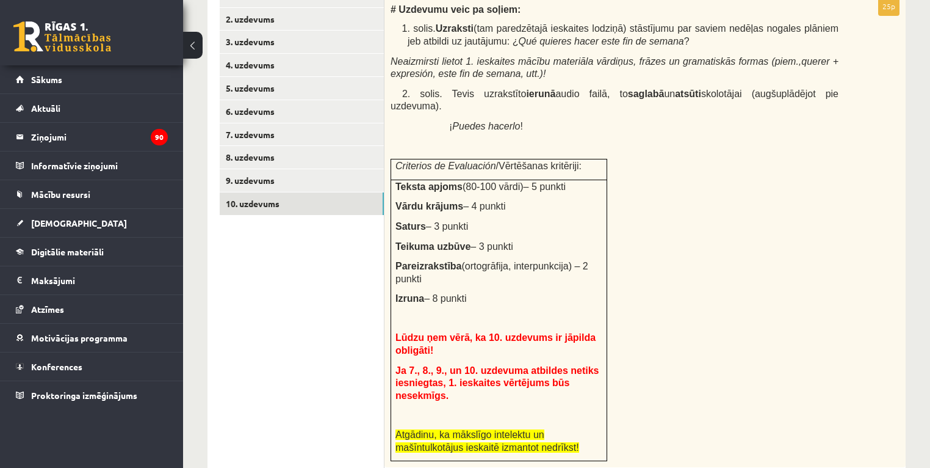
scroll to position [395, 0]
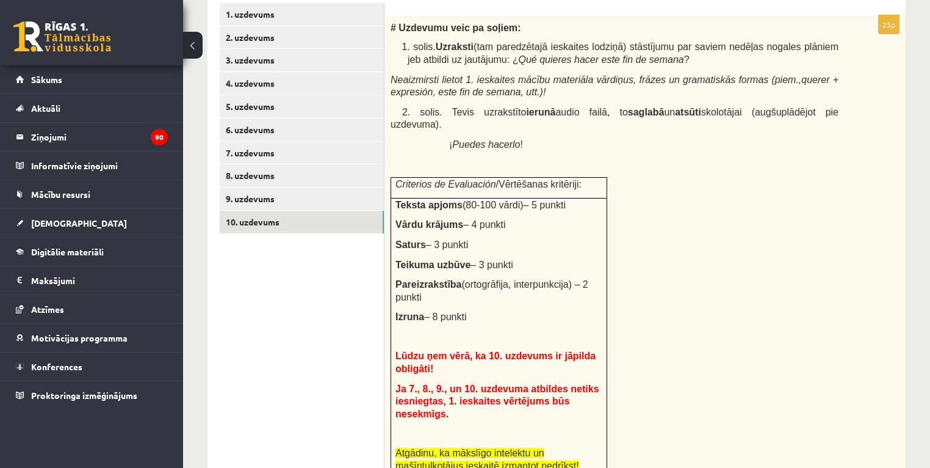
click at [181, 439] on div "0 Dāvanas 1401 mP 168 xp [PERSON_NAME] Sākums Aktuāli Kā mācīties eSKOLĀ Kontak…" at bounding box center [91, 234] width 183 height 468
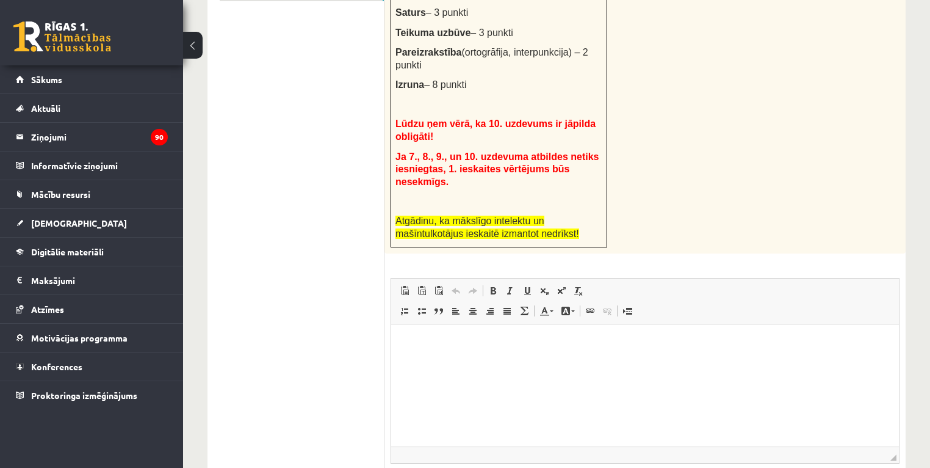
scroll to position [689, 0]
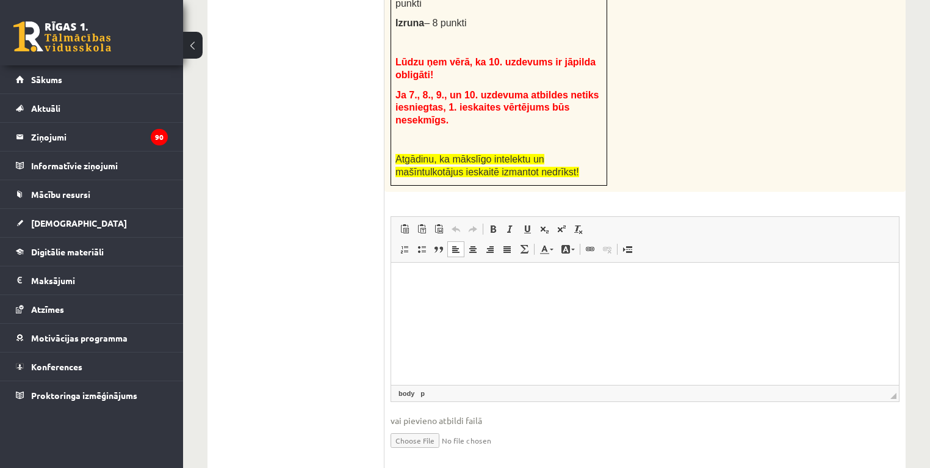
click at [457, 300] on html at bounding box center [645, 280] width 508 height 37
click at [466, 300] on html at bounding box center [645, 280] width 508 height 37
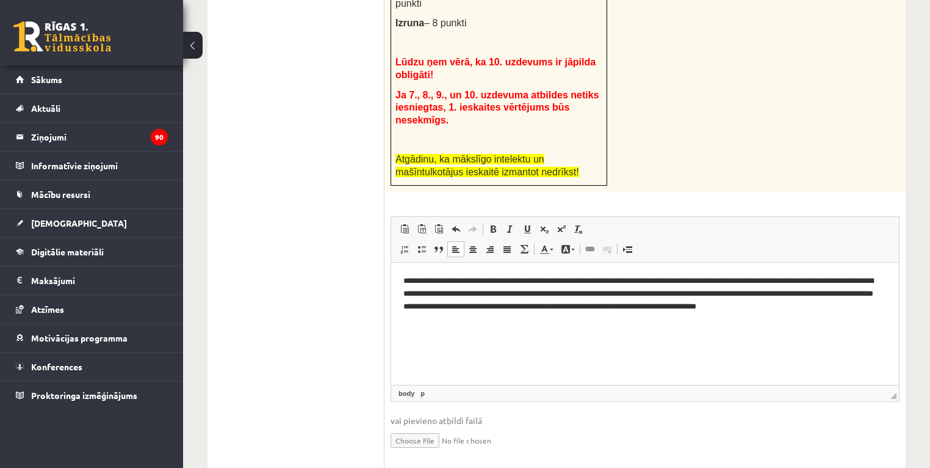
click at [505, 326] on html "**********" at bounding box center [645, 299] width 508 height 75
click at [432, 288] on p "**********" at bounding box center [645, 300] width 484 height 51
click at [416, 280] on p "**********" at bounding box center [645, 300] width 484 height 51
click at [477, 321] on p "**********" at bounding box center [645, 300] width 484 height 51
click at [403, 281] on p "**********" at bounding box center [645, 300] width 484 height 51
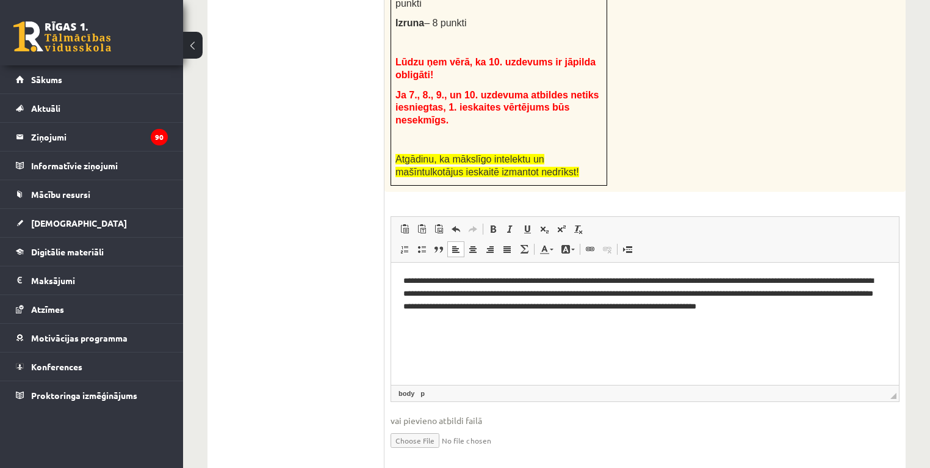
click at [402, 291] on html "**********" at bounding box center [645, 299] width 508 height 75
click at [406, 309] on p "**********" at bounding box center [645, 300] width 484 height 51
click at [401, 306] on html "**********" at bounding box center [645, 299] width 508 height 75
click at [400, 321] on html "**********" at bounding box center [645, 299] width 508 height 75
click at [422, 427] on input "file" at bounding box center [645, 439] width 509 height 25
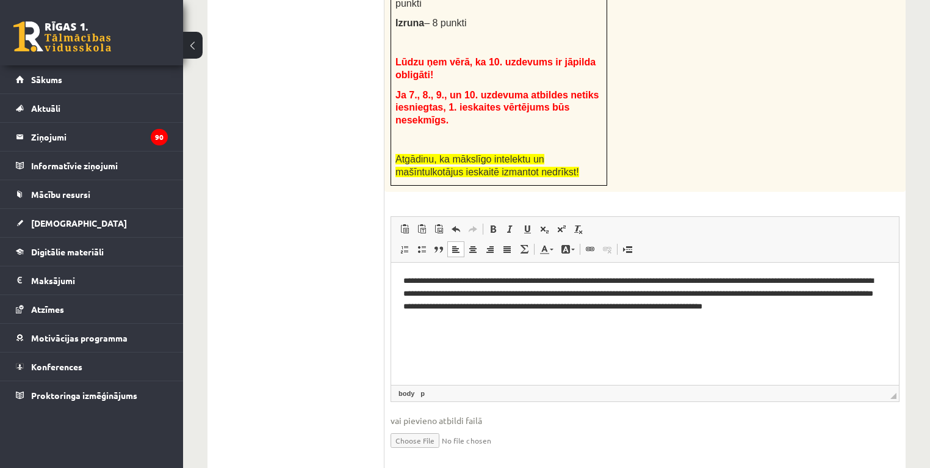
type input "**********"
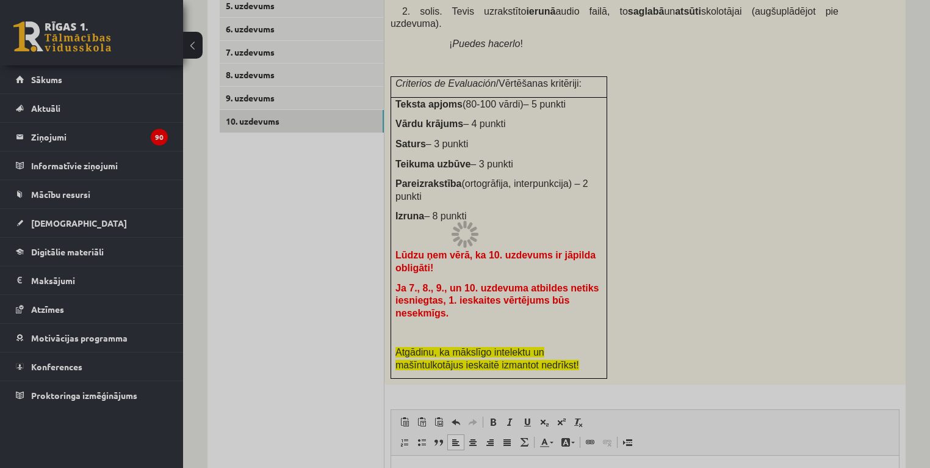
scroll to position [445, 0]
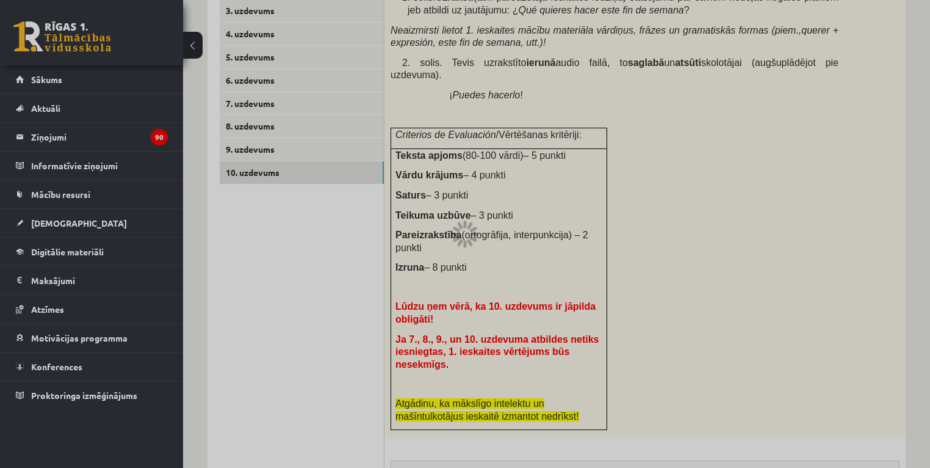
click at [488, 233] on div at bounding box center [465, 234] width 930 height 468
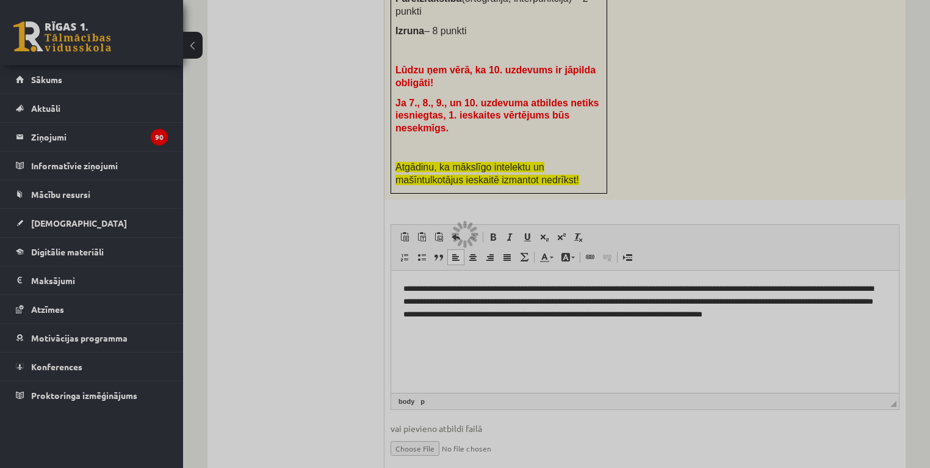
scroll to position [689, 0]
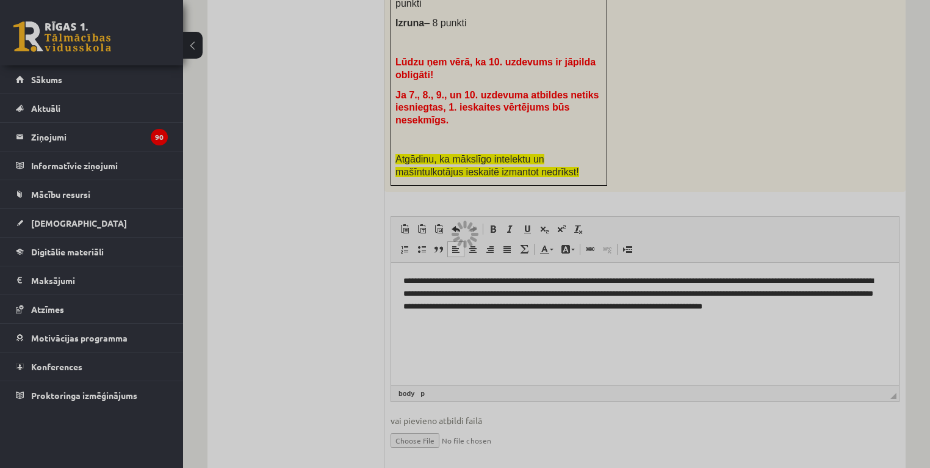
click at [576, 283] on div at bounding box center [465, 234] width 930 height 468
click at [511, 275] on div at bounding box center [465, 234] width 930 height 468
click at [511, 264] on div at bounding box center [465, 234] width 930 height 468
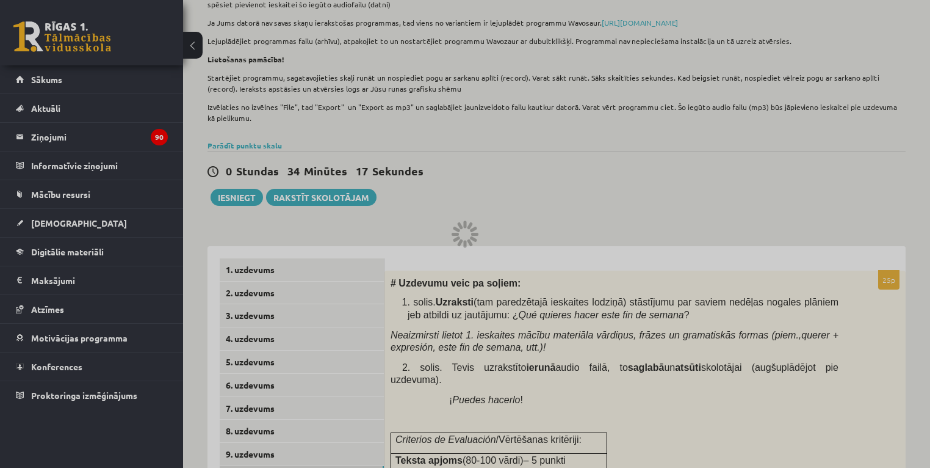
scroll to position [103, 0]
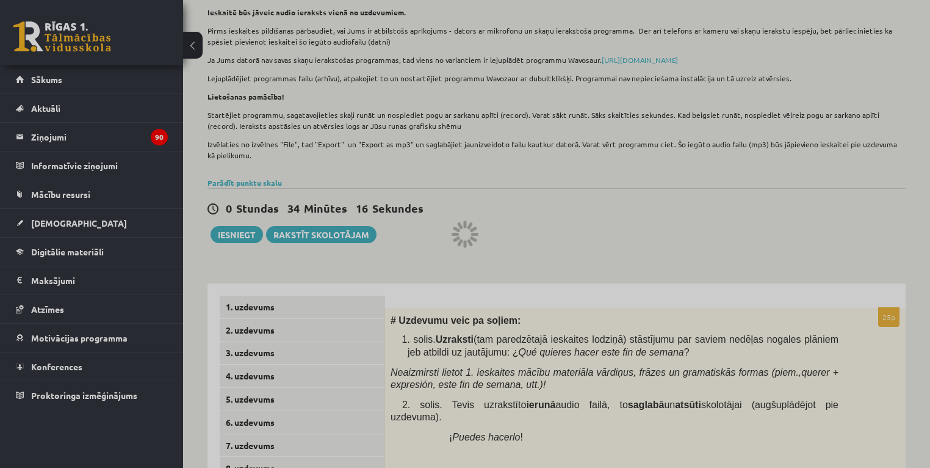
click at [267, 328] on div at bounding box center [465, 234] width 930 height 468
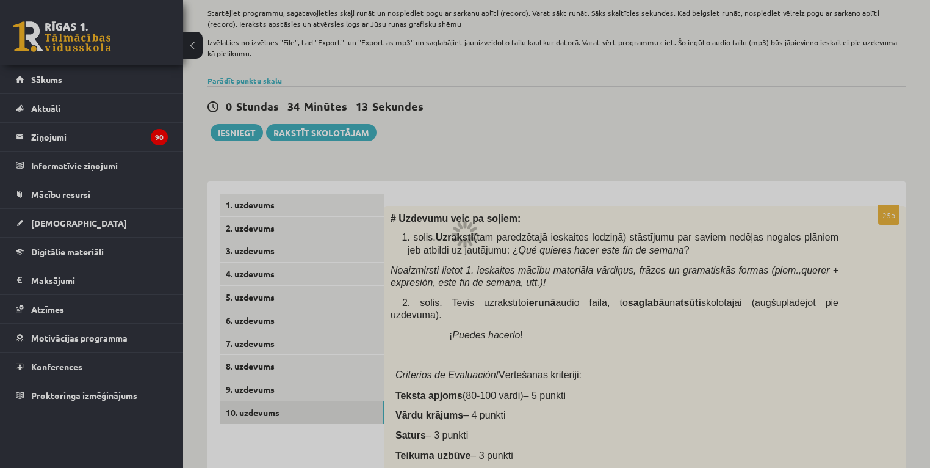
scroll to position [347, 0]
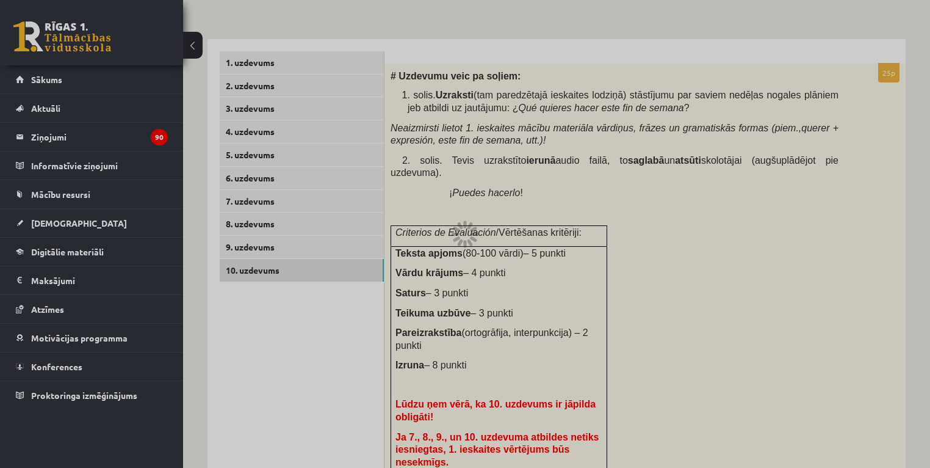
click at [331, 233] on div at bounding box center [465, 234] width 930 height 468
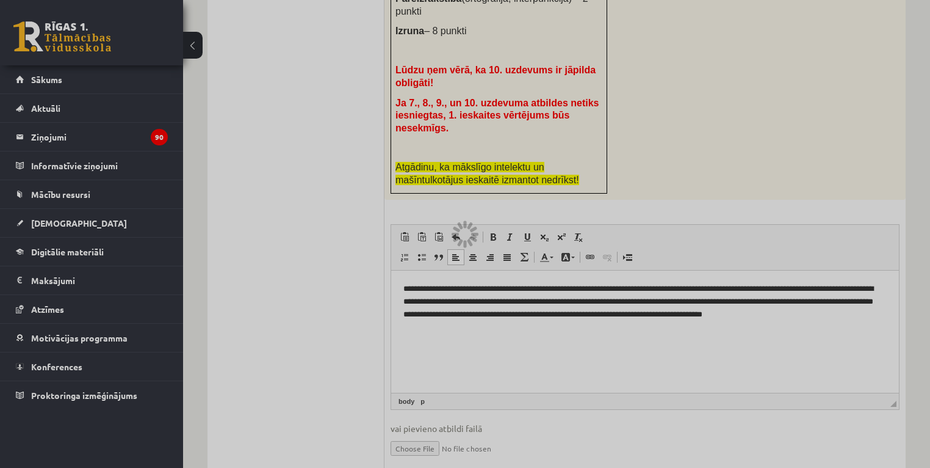
scroll to position [689, 0]
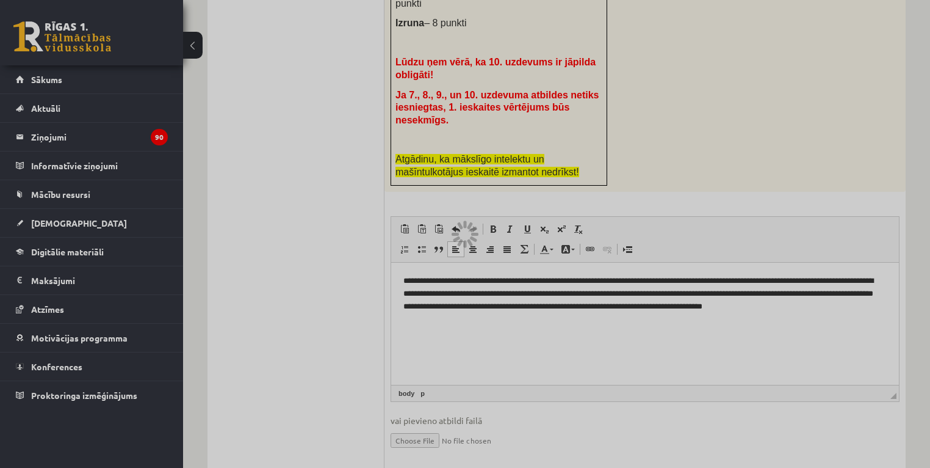
click at [410, 402] on div at bounding box center [465, 234] width 930 height 468
click at [505, 406] on div at bounding box center [465, 234] width 930 height 468
click at [461, 399] on div at bounding box center [465, 234] width 930 height 468
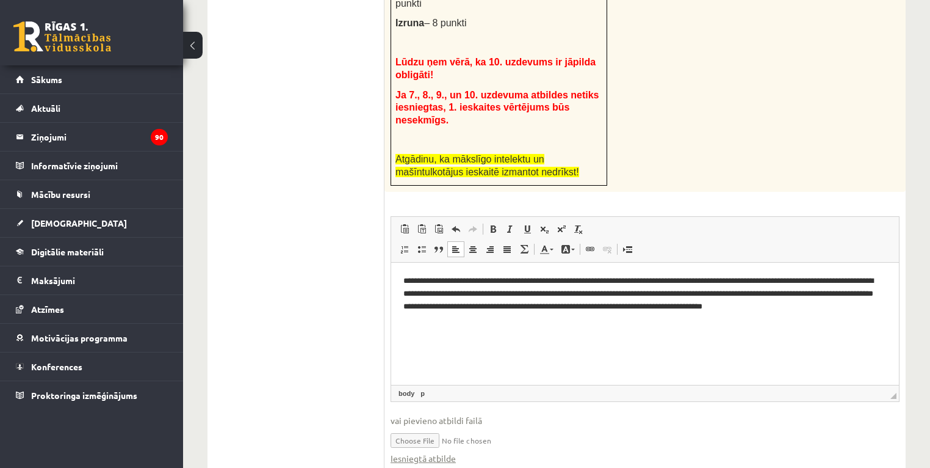
scroll to position [702, 0]
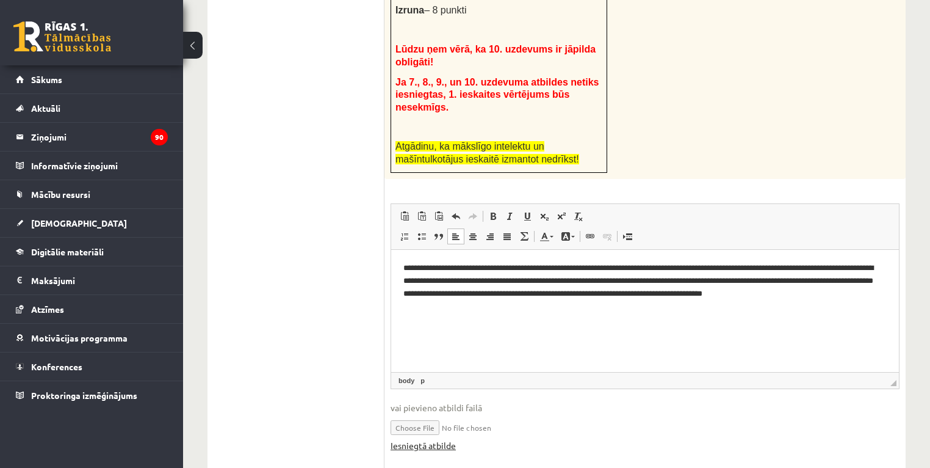
click at [442, 439] on link "Iesniegtā atbilde" at bounding box center [423, 445] width 65 height 13
click at [464, 414] on input "file" at bounding box center [645, 426] width 509 height 25
click at [414, 414] on input "file" at bounding box center [645, 426] width 509 height 25
type input "**********"
click at [444, 439] on link "Iesniegtā atbilde" at bounding box center [423, 445] width 65 height 13
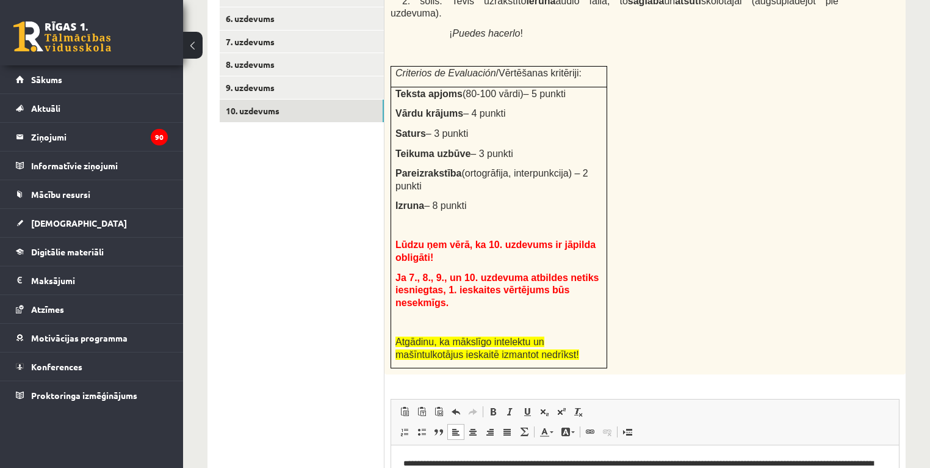
scroll to position [311, 0]
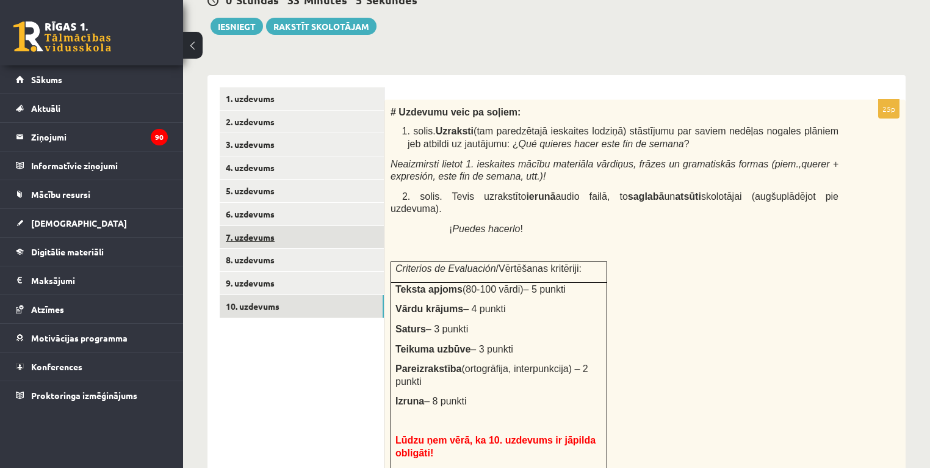
click at [257, 239] on link "7. uzdevums" at bounding box center [302, 237] width 164 height 23
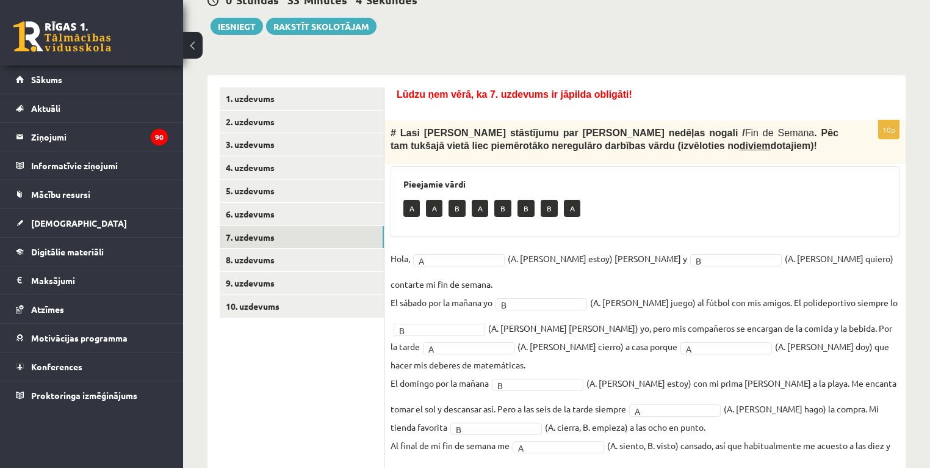
scroll to position [349, 0]
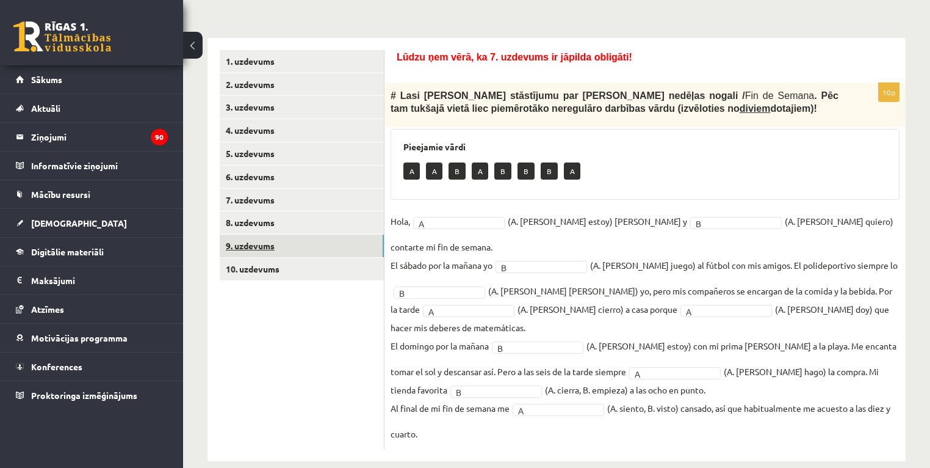
click at [262, 244] on link "9. uzdevums" at bounding box center [302, 245] width 164 height 23
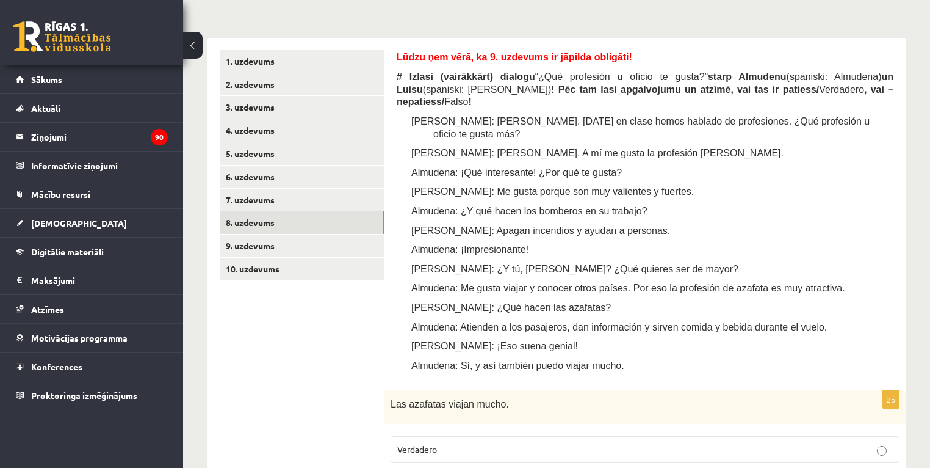
click at [256, 229] on link "8. uzdevums" at bounding box center [302, 222] width 164 height 23
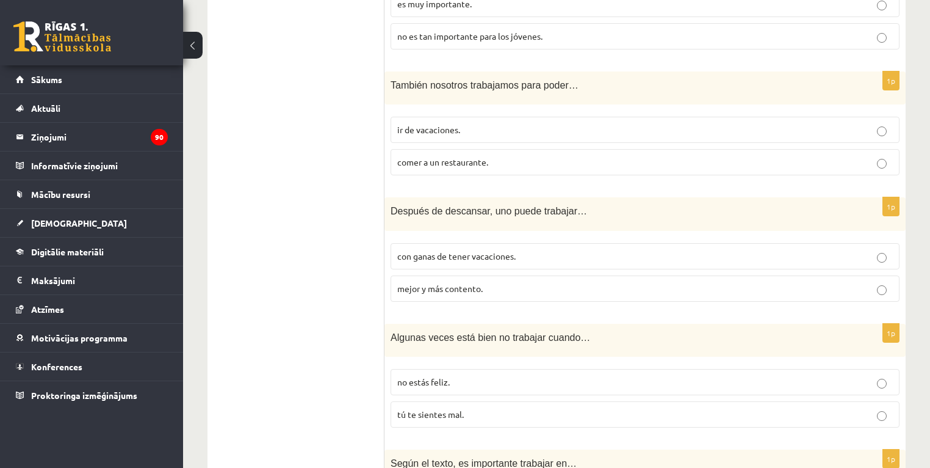
scroll to position [886, 0]
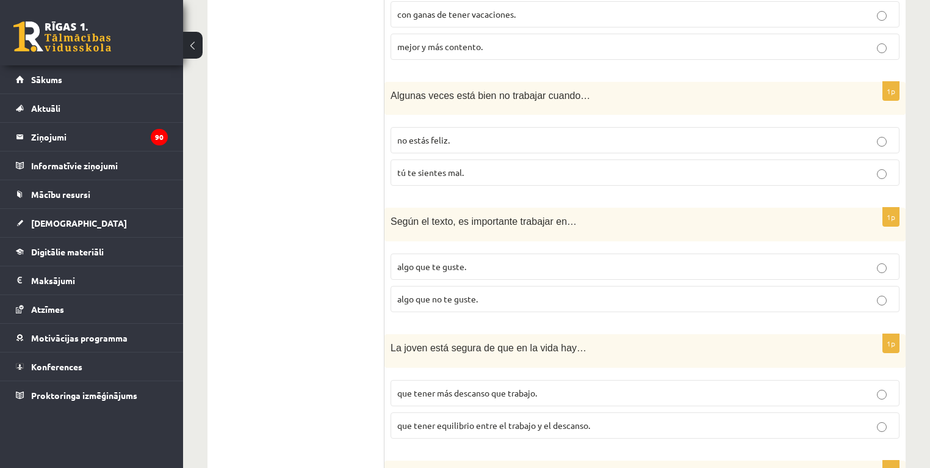
drag, startPoint x: 456, startPoint y: 293, endPoint x: 444, endPoint y: 263, distance: 32.3
click at [456, 293] on span "algo que no te guste." at bounding box center [437, 298] width 81 height 11
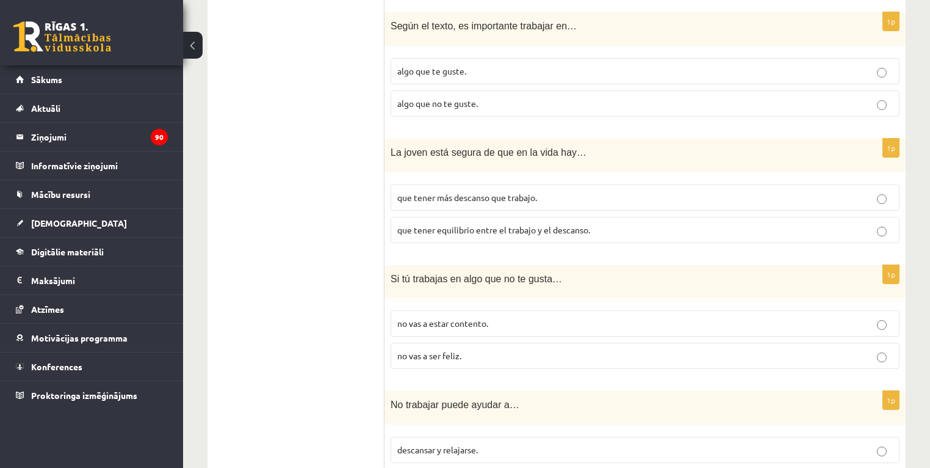
click at [469, 199] on p "que tener más descanso que trabajo." at bounding box center [645, 197] width 496 height 13
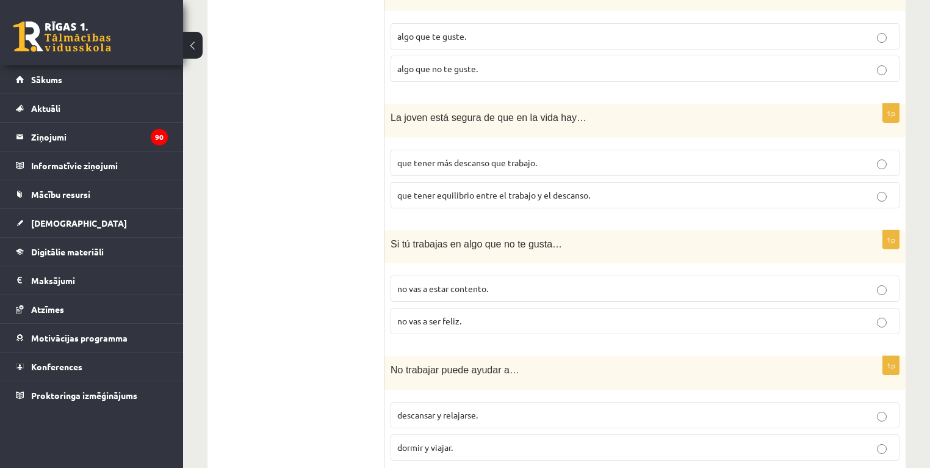
scroll to position [1227, 0]
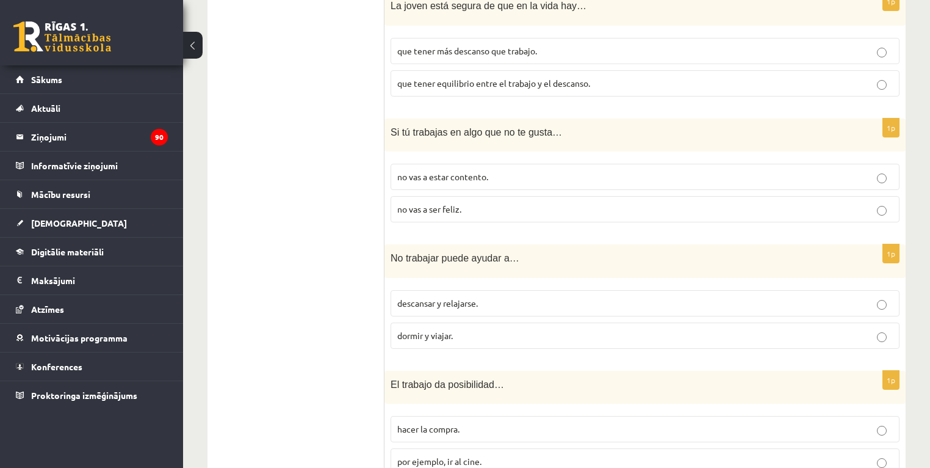
click at [435, 179] on p "no vas a estar contento." at bounding box center [645, 176] width 496 height 13
click at [469, 322] on label "dormir y viajar." at bounding box center [645, 335] width 509 height 26
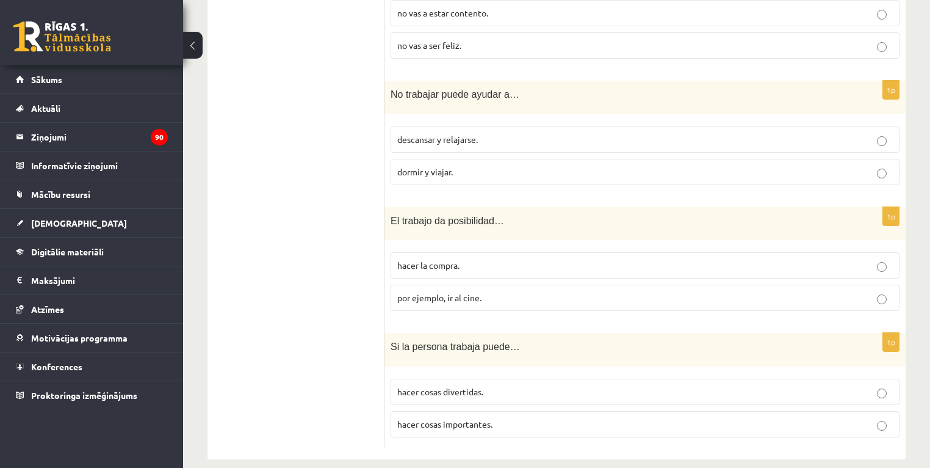
scroll to position [1402, 0]
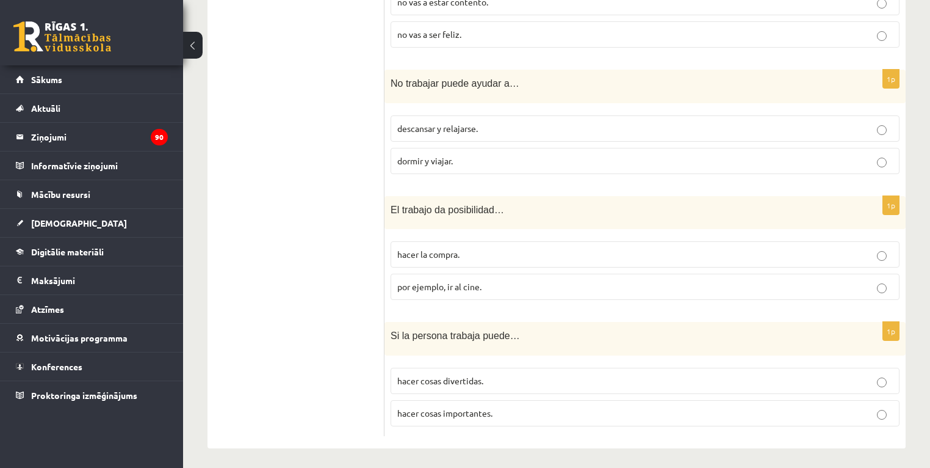
click at [449, 248] on span "hacer la compra." at bounding box center [428, 253] width 62 height 11
click at [513, 408] on p "hacer cosas importantes." at bounding box center [645, 412] width 496 height 13
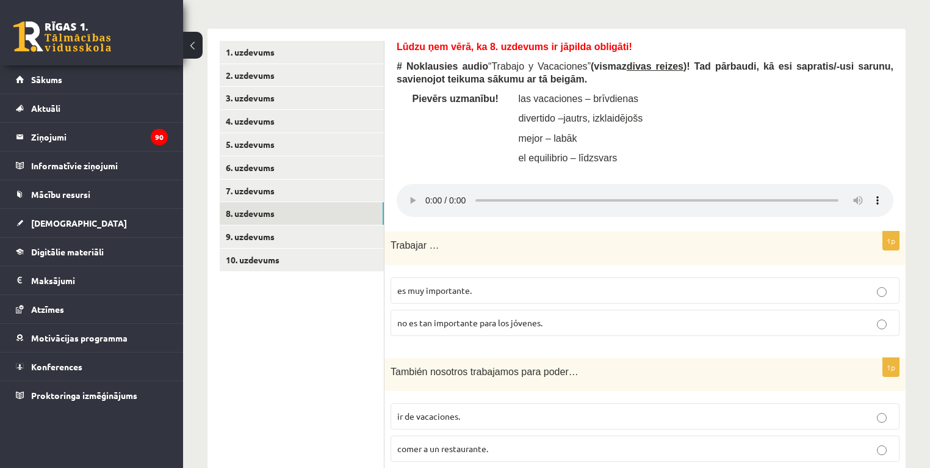
scroll to position [230, 0]
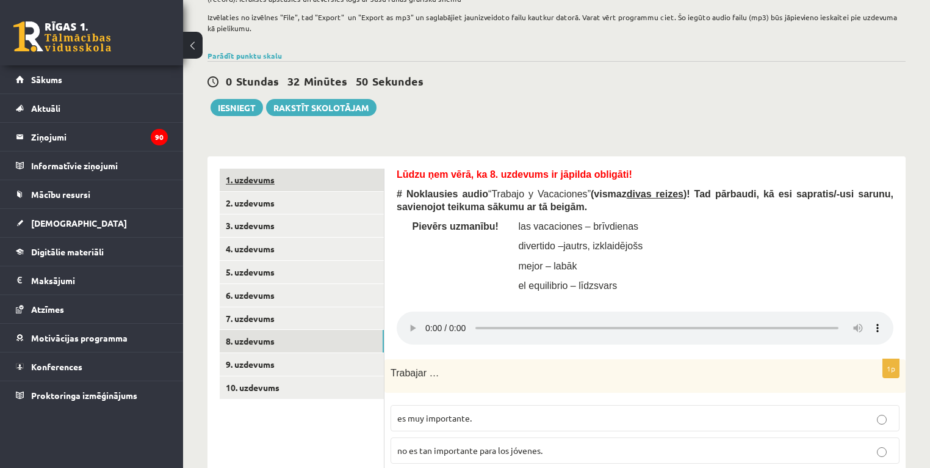
click at [259, 183] on link "1. uzdevums" at bounding box center [302, 179] width 164 height 23
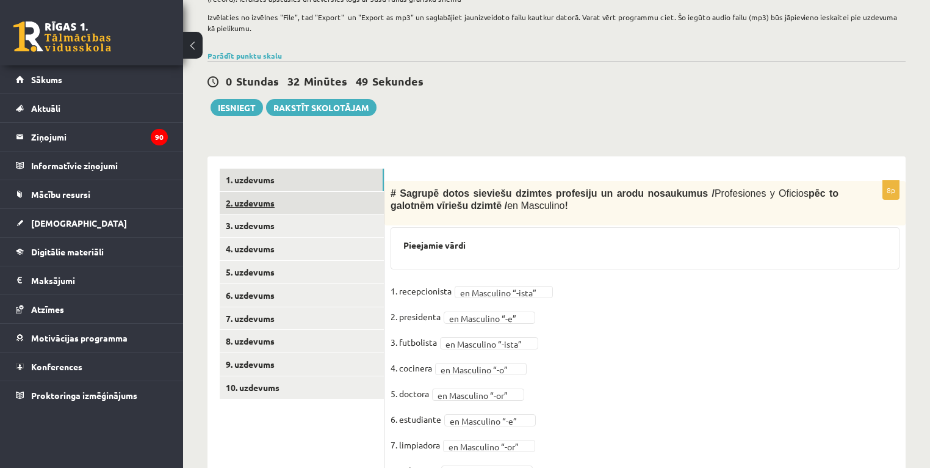
click at [261, 205] on link "2. uzdevums" at bounding box center [302, 203] width 164 height 23
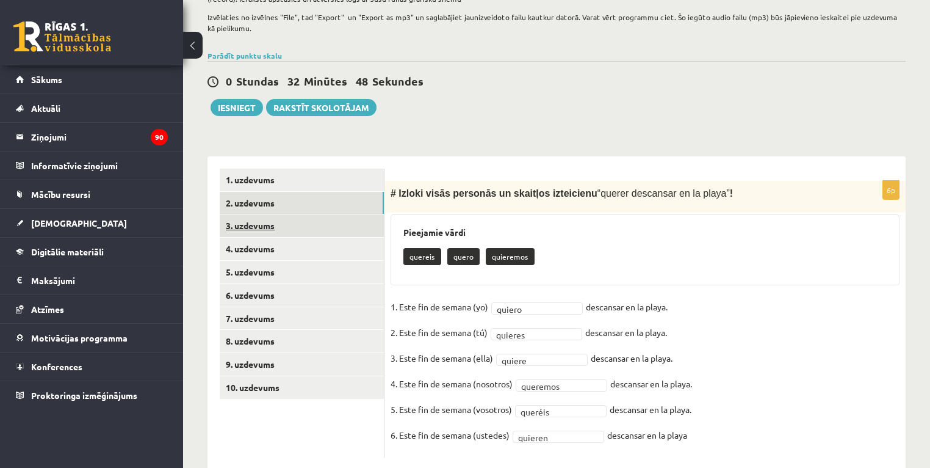
click at [269, 231] on link "3. uzdevums" at bounding box center [302, 225] width 164 height 23
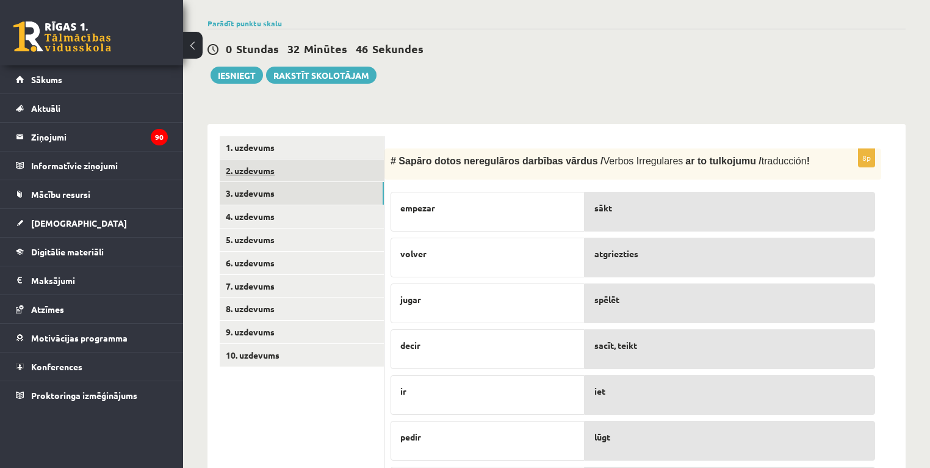
scroll to position [181, 0]
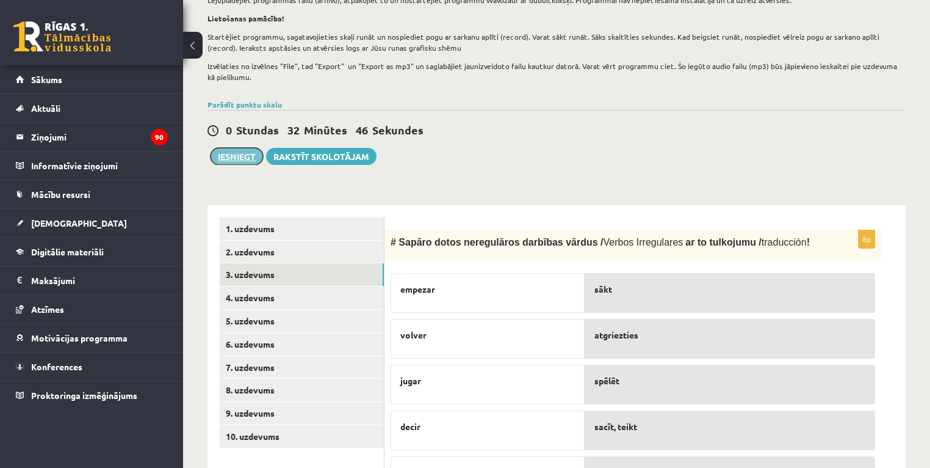
click at [223, 157] on button "Iesniegt" at bounding box center [237, 156] width 52 height 17
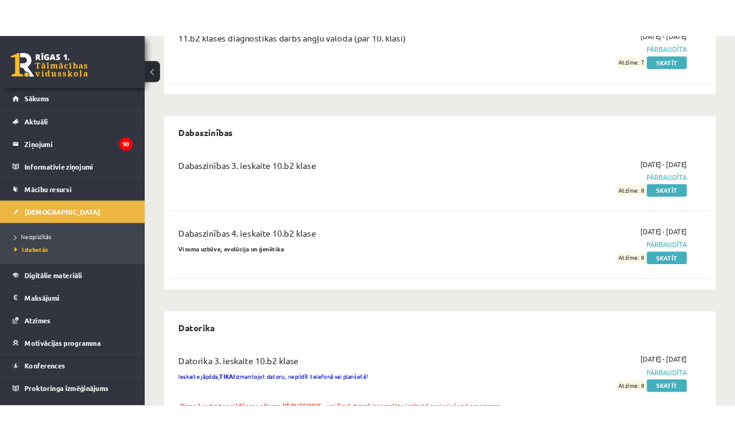
scroll to position [630, 0]
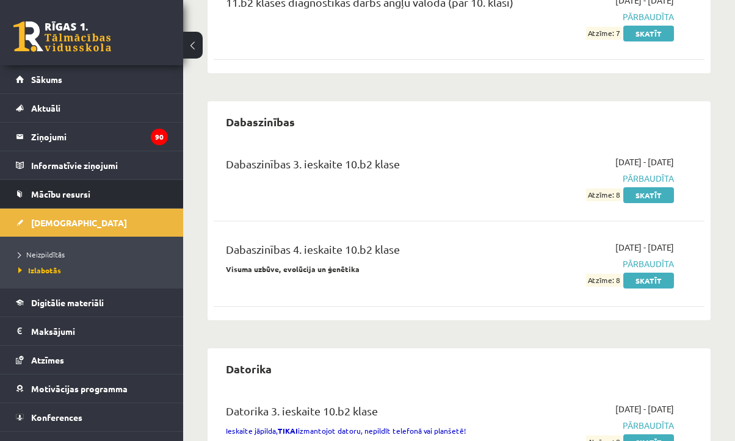
drag, startPoint x: 1, startPoint y: 215, endPoint x: 1, endPoint y: 206, distance: 9.8
click at [1, 215] on li "[DEMOGRAPHIC_DATA] Neizpildītās [GEOGRAPHIC_DATA]" at bounding box center [91, 248] width 183 height 79
